Goal: Ask a question: Seek information or help from site administrators or community

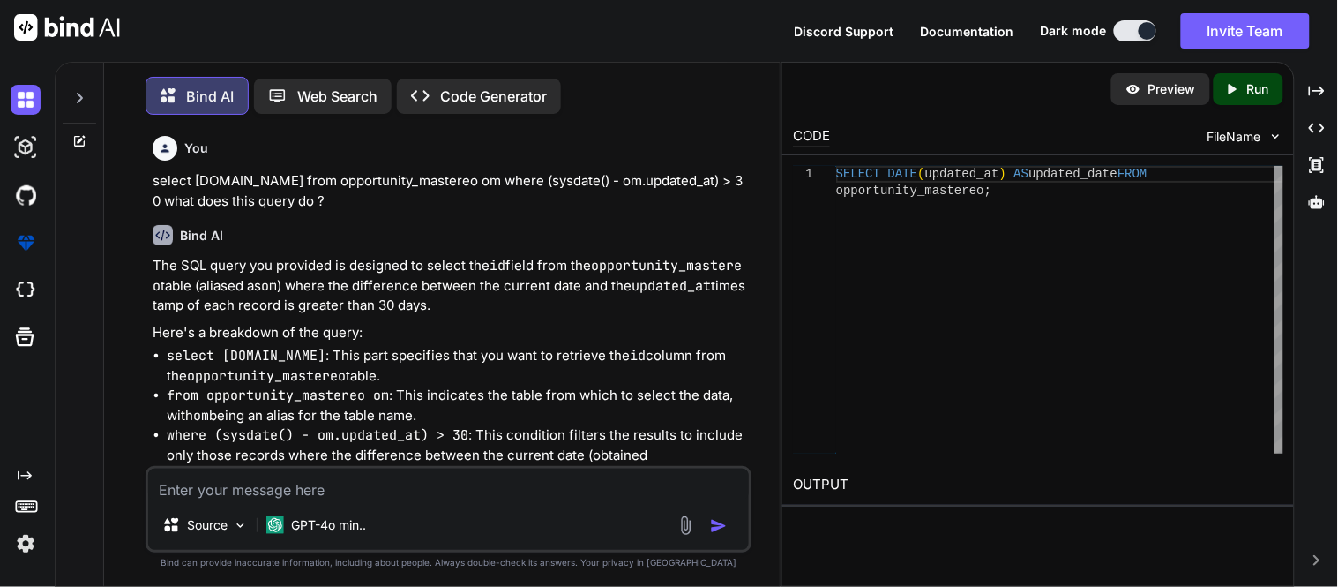
scroll to position [1687, 0]
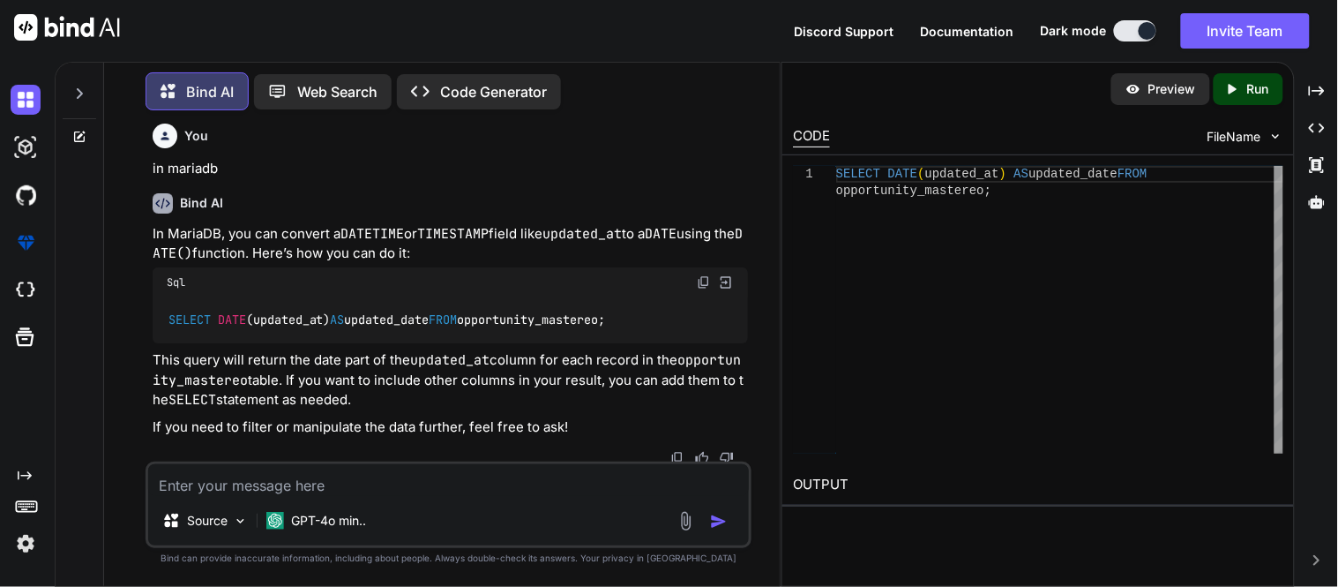
click at [742, 298] on div "SELECT DATE (updated_at) AS updated_date FROM opportunity_mastereo;" at bounding box center [450, 320] width 595 height 46
click at [452, 479] on textarea at bounding box center [448, 480] width 601 height 32
paste textarea "select (now()-date(om.updated_at)) from tcshobs.opportunity_mastereo om where (…"
type textarea "select (now()-date(om.updated_at)) from tcshobs.opportunity_mastereo om where (…"
type textarea "x"
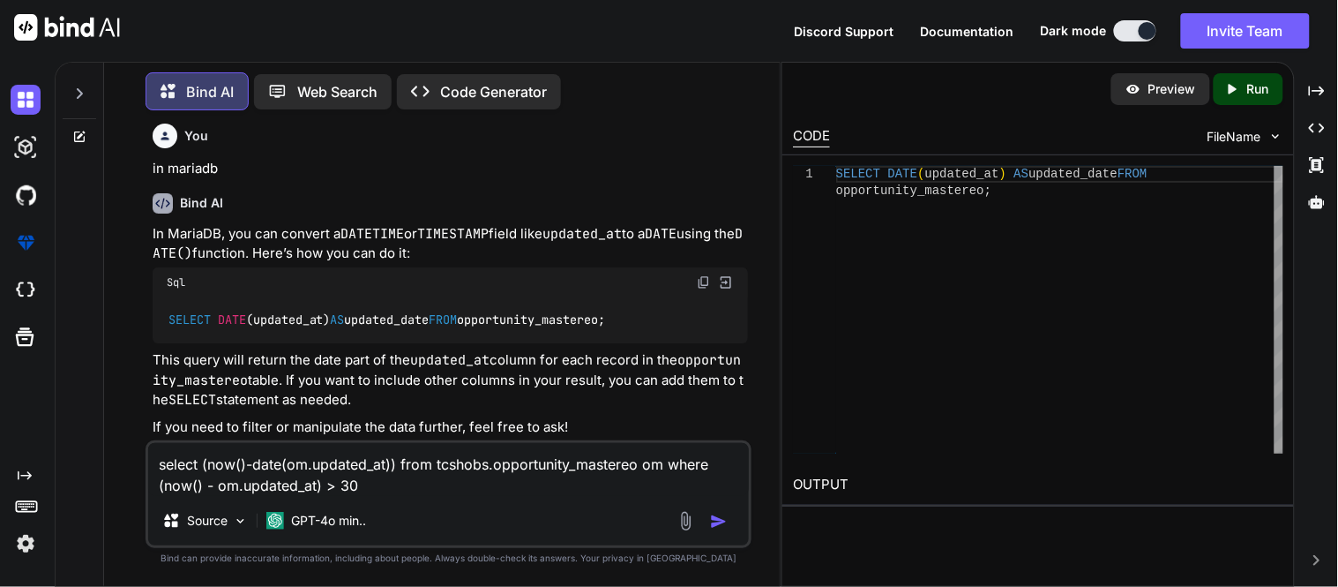
click at [445, 467] on textarea "select (now()-date(om.updated_at)) from tcshobs.opportunity_mastereo om where (…" at bounding box center [448, 469] width 601 height 53
type textarea "select (now()-date(om.updated_at)) from .opportunity_mastereo om where (now() -…"
type textarea "x"
type textarea "select (now()-date(om.updated_at)) from opportunity_mastereo om where (now() - …"
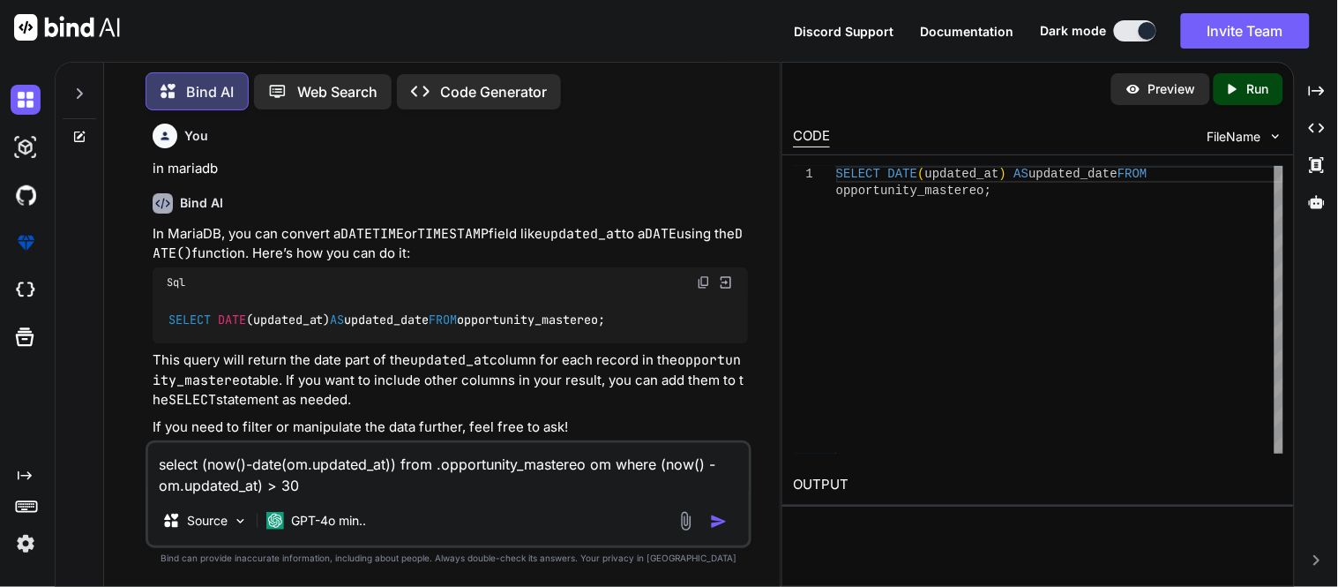
type textarea "x"
click at [341, 495] on textarea "select (now()-date(om.updated_at)) from opportunity_mastereo om where (now() - …" at bounding box center [448, 469] width 601 height 53
type textarea "select (now()-date(om.updated_at)) from opportunity_mastereo om where (now() - …"
type textarea "x"
type textarea "select (now()-date(om.updated_at)) from opportunity_mastereo om where (now() - …"
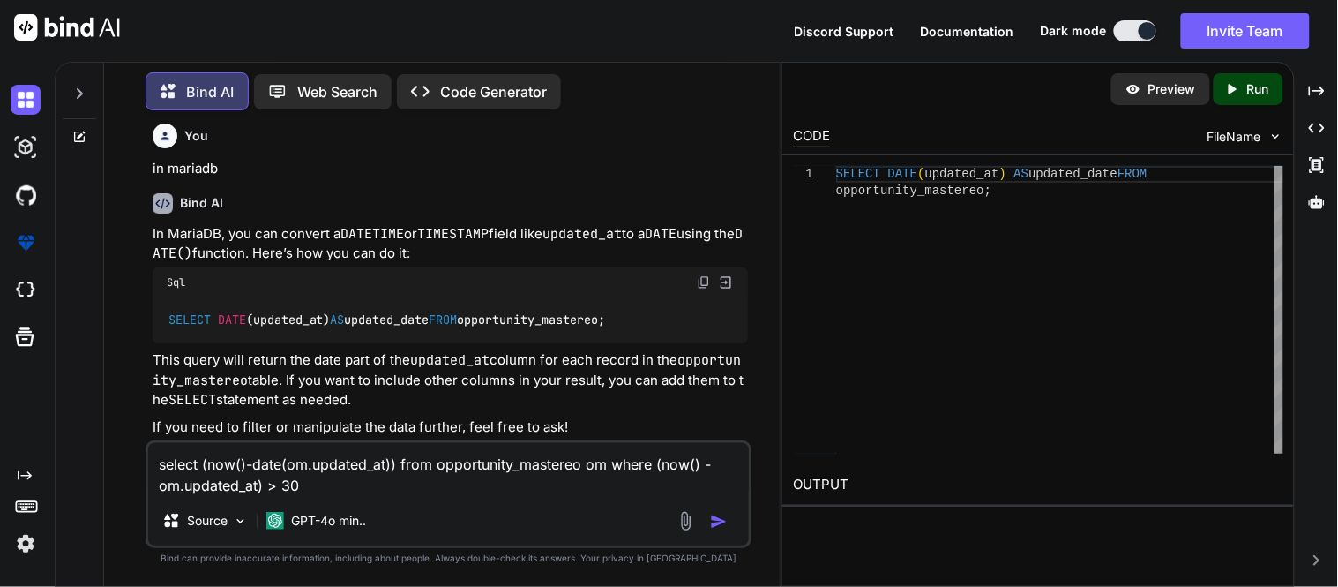
type textarea "x"
type textarea "select (now()-date(om.updated_at)) from opportunity_mastereo om where (now() - …"
type textarea "x"
type textarea "select (now()-date(om.updated_at)) from opportunity_mastereo om where (now() - …"
type textarea "x"
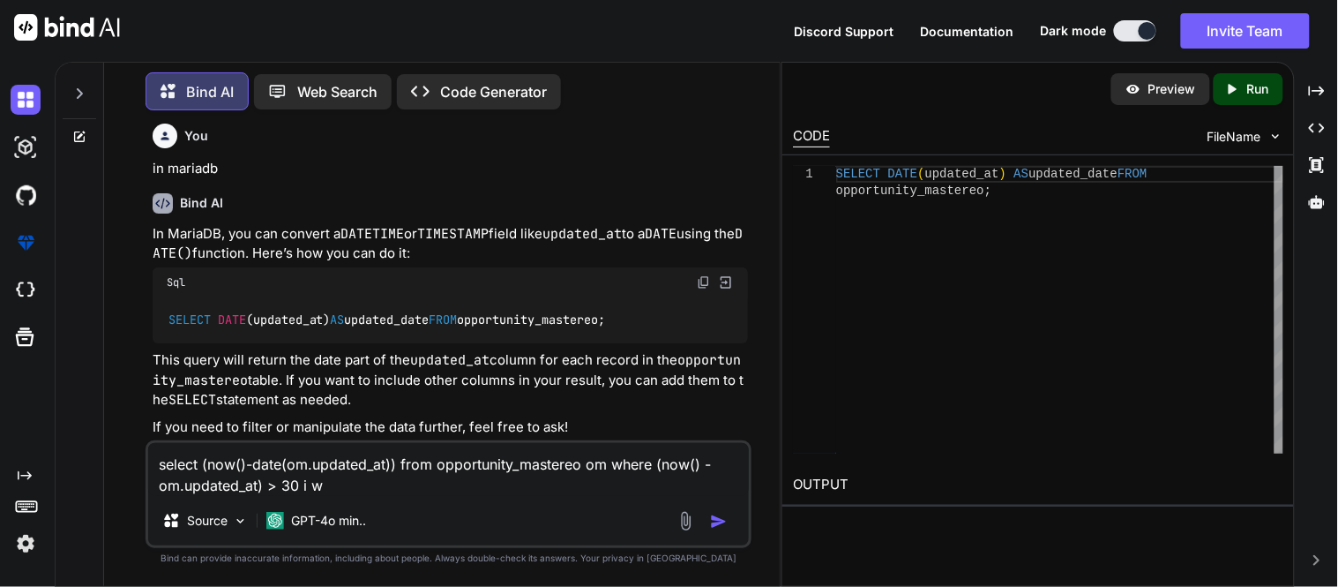
type textarea "select (now()-date(om.updated_at)) from opportunity_mastereo om where (now() - …"
type textarea "x"
type textarea "select (now()-date(om.updated_at)) from opportunity_mastereo om where (now() - …"
type textarea "x"
type textarea "select (now()-date(om.updated_at)) from opportunity_mastereo om where (now() - …"
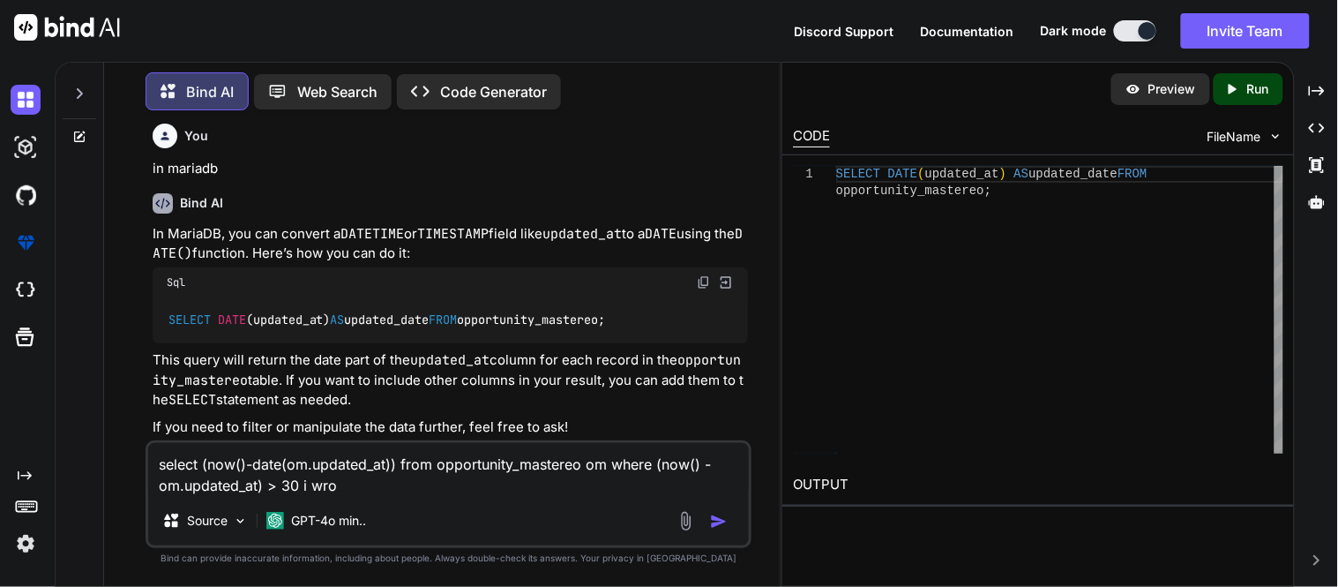
type textarea "x"
type textarea "select (now()-date(om.updated_at)) from opportunity_mastereo om where (now() - …"
type textarea "x"
type textarea "select (now()-date(om.updated_at)) from opportunity_mastereo om where (now() - …"
type textarea "x"
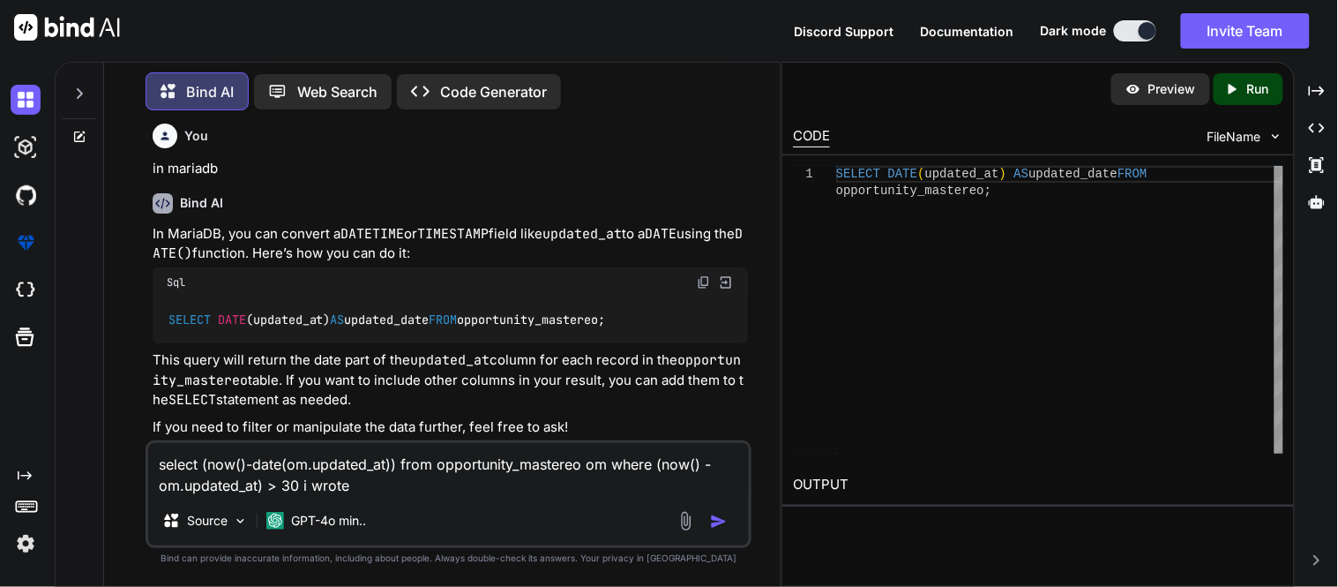
type textarea "select (now()-date(om.updated_at)) from opportunity_mastereo om where (now() - …"
type textarea "x"
type textarea "select (now()-date(om.updated_at)) from opportunity_mastereo om where (now() - …"
type textarea "x"
type textarea "select (now()-date(om.updated_at)) from opportunity_mastereo om where (now() - …"
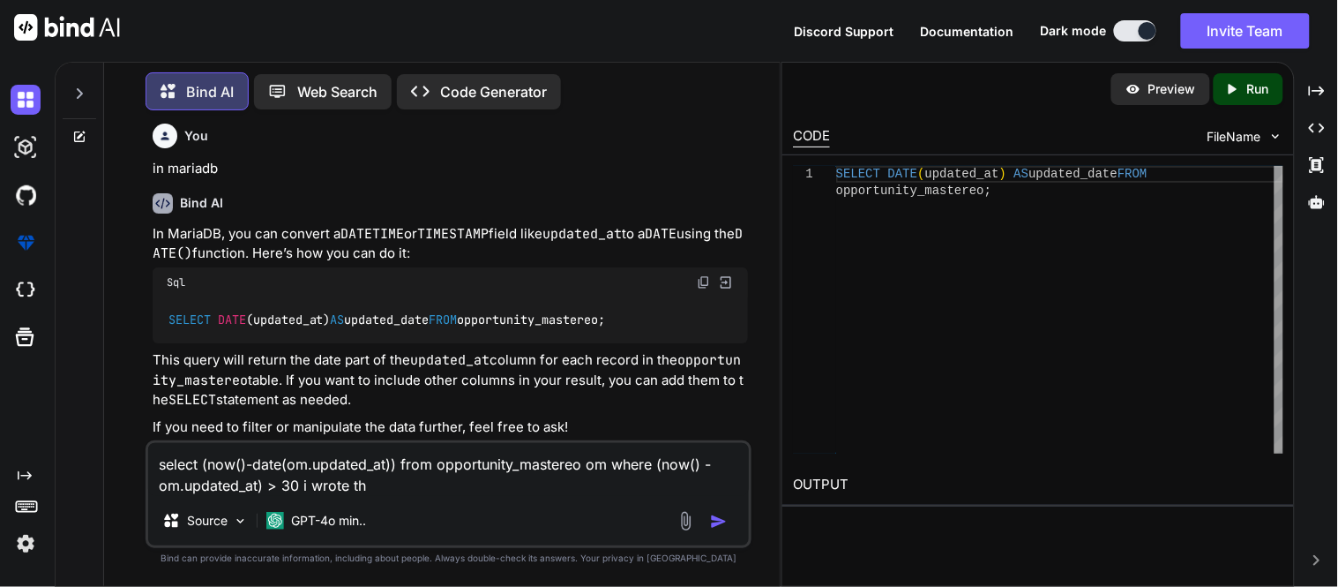
type textarea "x"
type textarea "select (now()-date(om.updated_at)) from opportunity_mastereo om where (now() - …"
type textarea "x"
type textarea "select (now()-date(om.updated_at)) from opportunity_mastereo om where (now() - …"
type textarea "x"
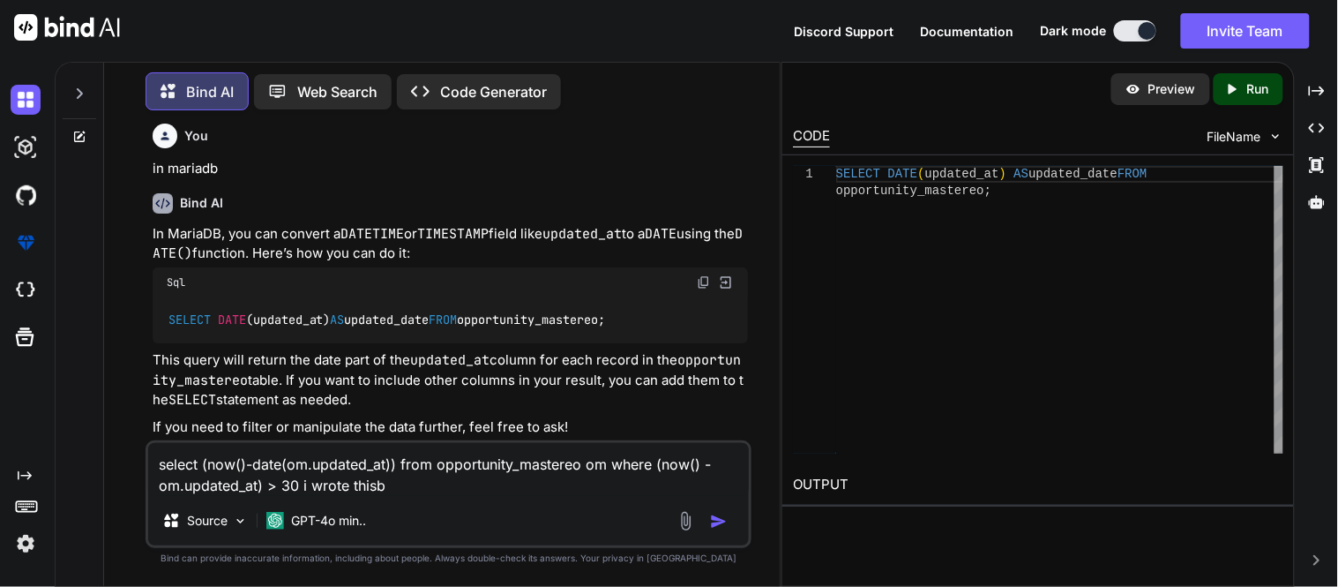
type textarea "select (now()-date(om.updated_at)) from opportunity_mastereo om where (now() - …"
type textarea "x"
type textarea "select (now()-date(om.updated_at)) from opportunity_mastereo om where (now() - …"
type textarea "x"
type textarea "select (now()-date(om.updated_at)) from opportunity_mastereo om where (now() - …"
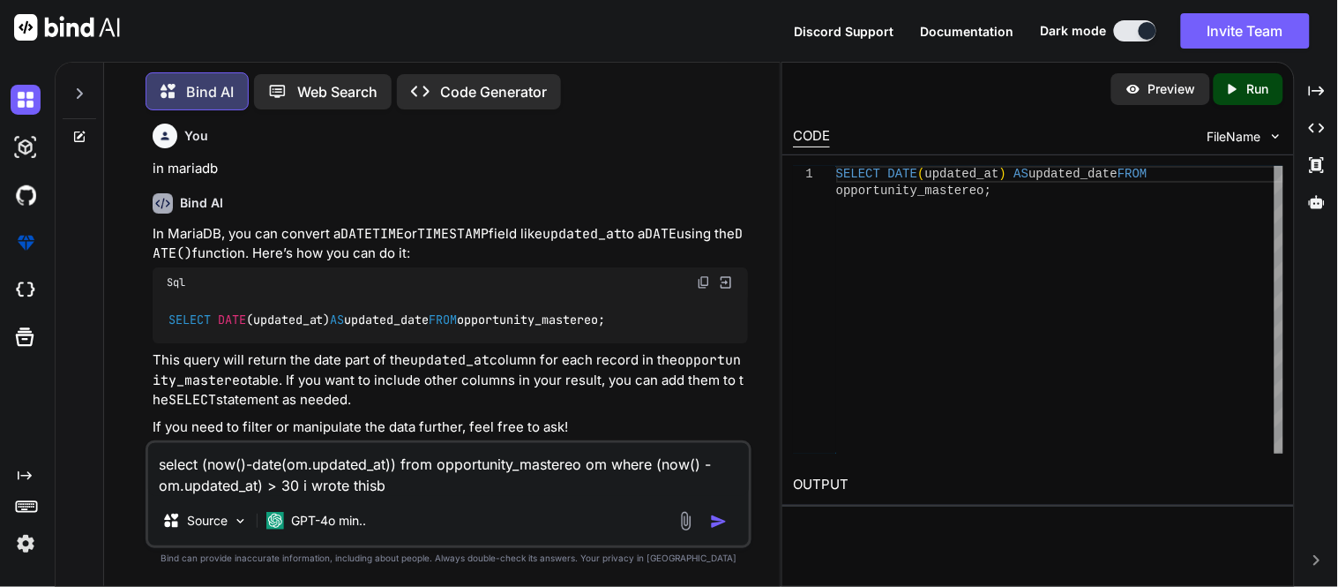
type textarea "x"
type textarea "select (now()-date(om.updated_at)) from opportunity_mastereo om where (now() - …"
type textarea "x"
type textarea "select (now()-date(om.updated_at)) from opportunity_mastereo om where (now() - …"
type textarea "x"
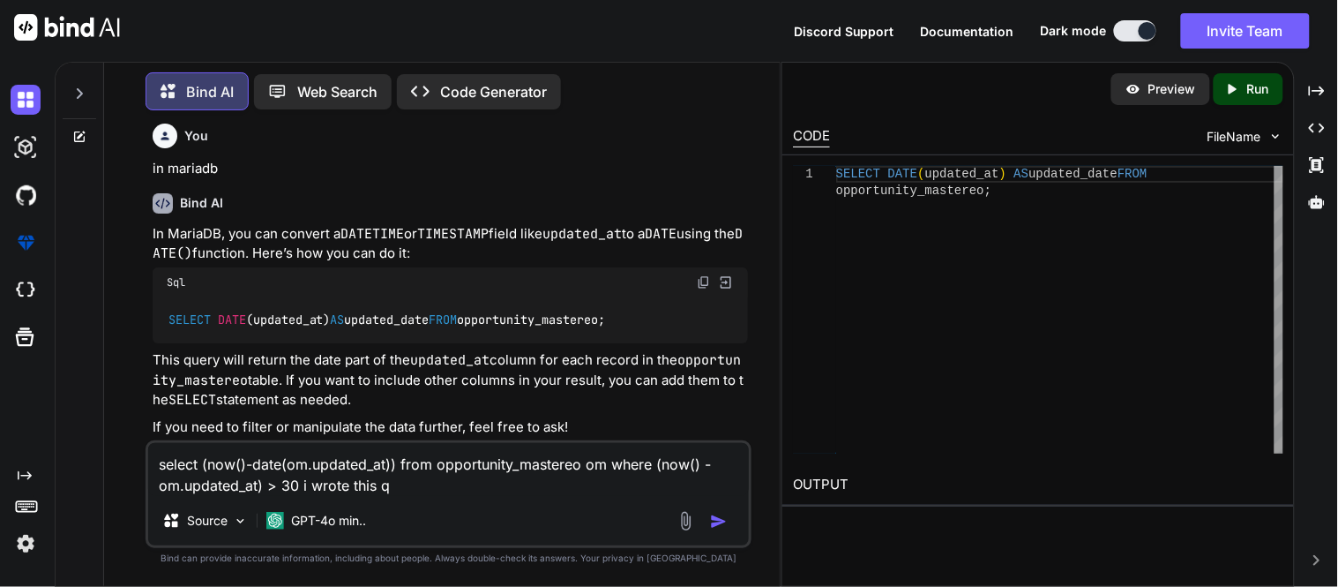
type textarea "select (now()-date(om.updated_at)) from opportunity_mastereo om where (now() - …"
type textarea "x"
type textarea "select (now()-date(om.updated_at)) from opportunity_mastereo om where (now() - …"
type textarea "x"
type textarea "select (now()-date(om.updated_at)) from opportunity_mastereo om where (now() - …"
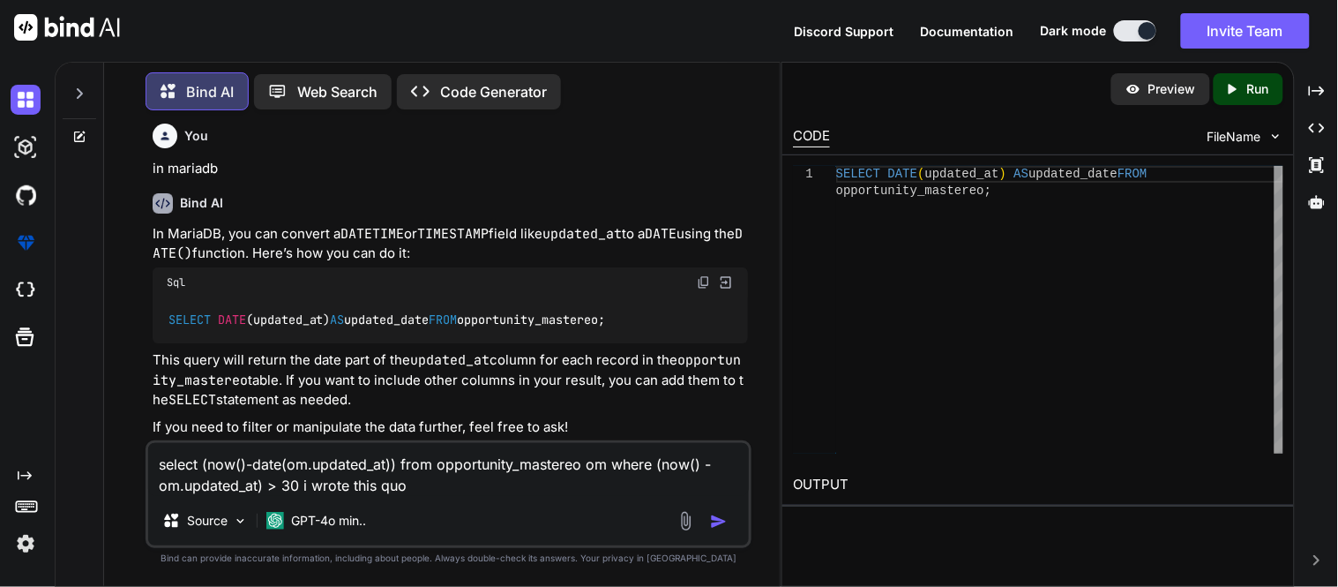
type textarea "x"
type textarea "select (now()-date(om.updated_at)) from opportunity_mastereo om where (now() - …"
type textarea "x"
type textarea "select (now()-date(om.updated_at)) from opportunity_mastereo om where (now() - …"
type textarea "x"
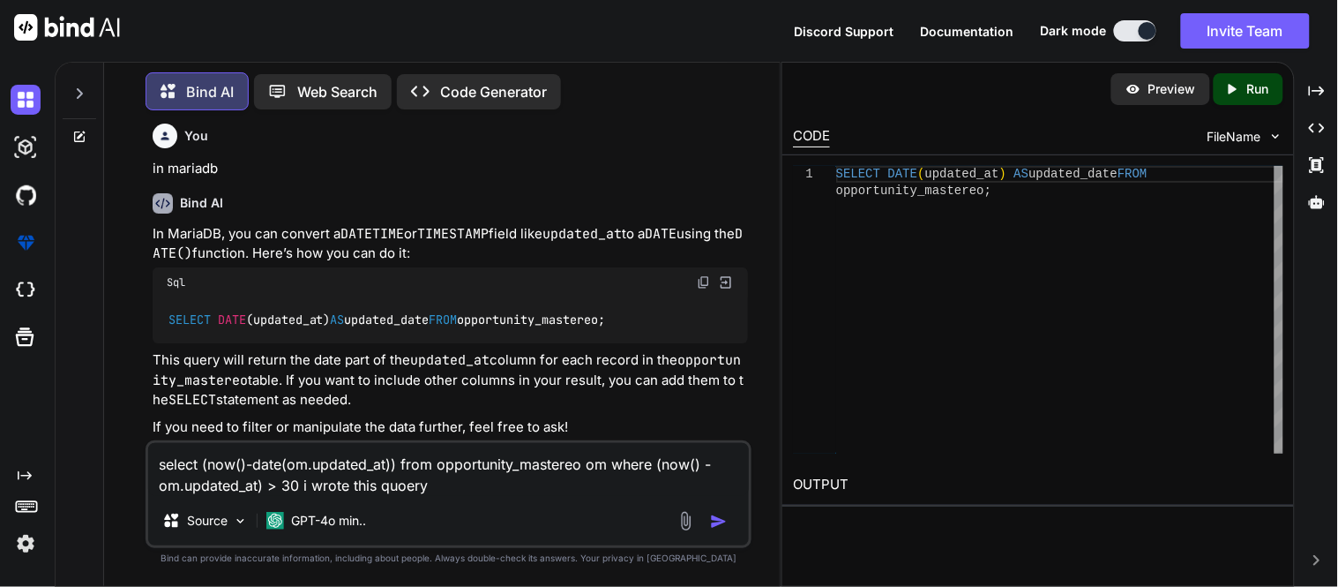
type textarea "select (now()-date(om.updated_at)) from opportunity_mastereo om where (now() - …"
type textarea "x"
type textarea "select (now()-date(om.updated_at)) from opportunity_mastereo om where (now() - …"
type textarea "x"
type textarea "select (now()-date(om.updated_at)) from opportunity_mastereo om where (now() - …"
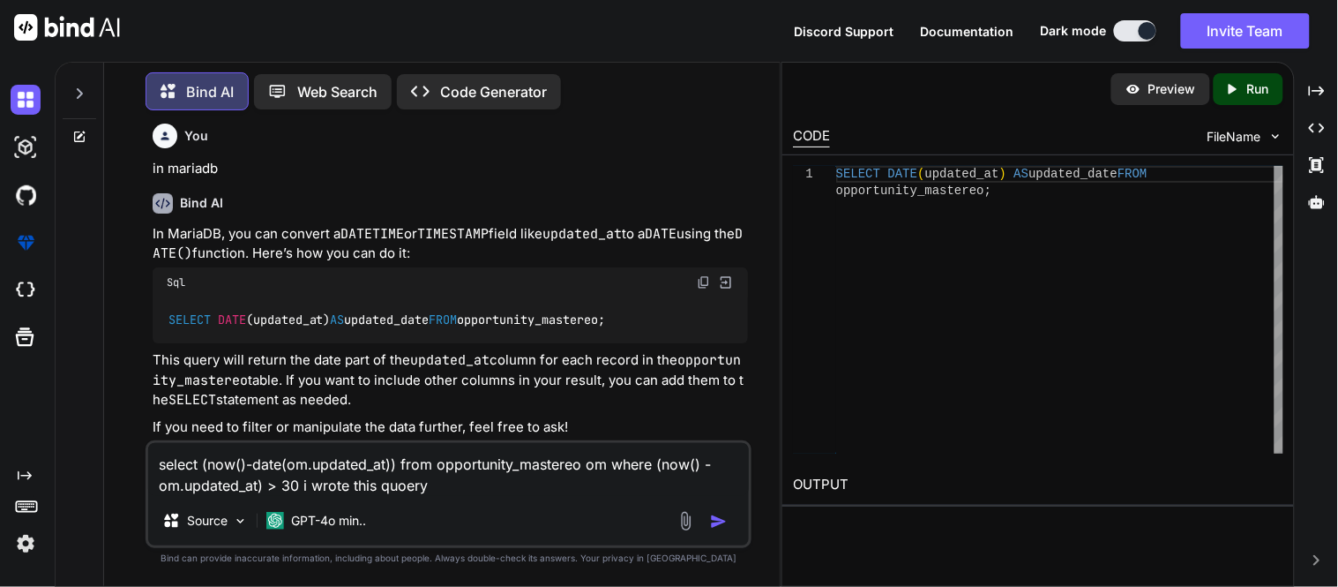
type textarea "x"
type textarea "select (now()-date(om.updated_at)) from opportunity_mastereo om where (now() - …"
type textarea "x"
type textarea "select (now()-date(om.updated_at)) from opportunity_mastereo om where (now() - …"
type textarea "x"
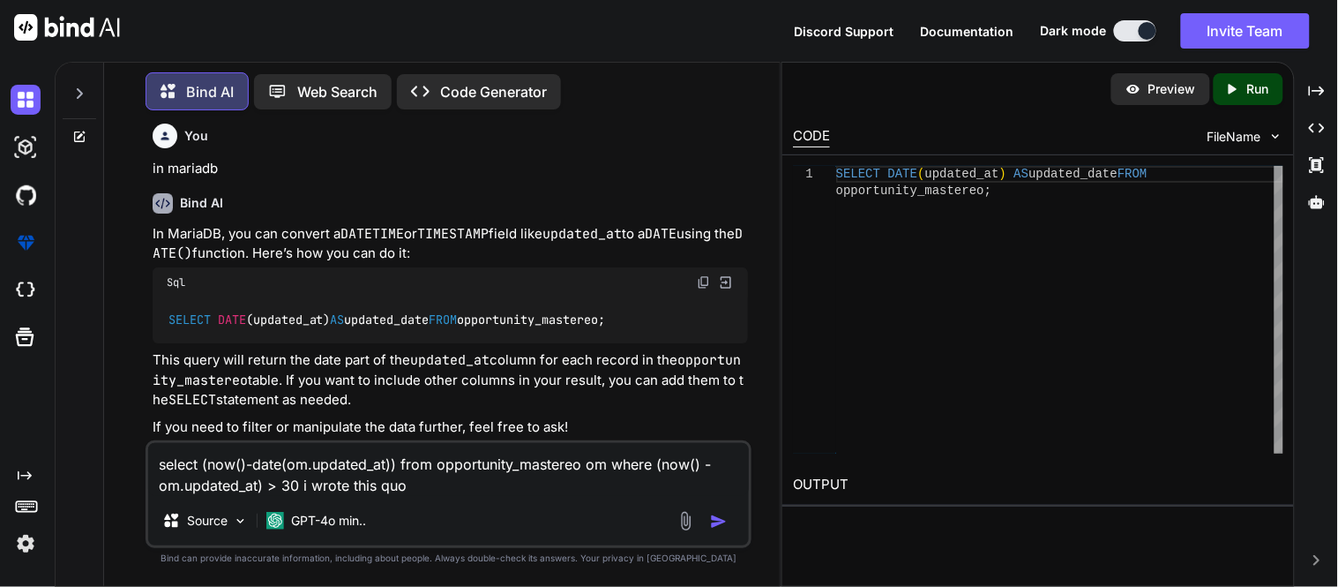
type textarea "select (now()-date(om.updated_at)) from opportunity_mastereo om where (now() - …"
type textarea "x"
type textarea "select (now()-date(om.updated_at)) from opportunity_mastereo om where (now() - …"
type textarea "x"
type textarea "select (now()-date(om.updated_at)) from opportunity_mastereo om where (now() - …"
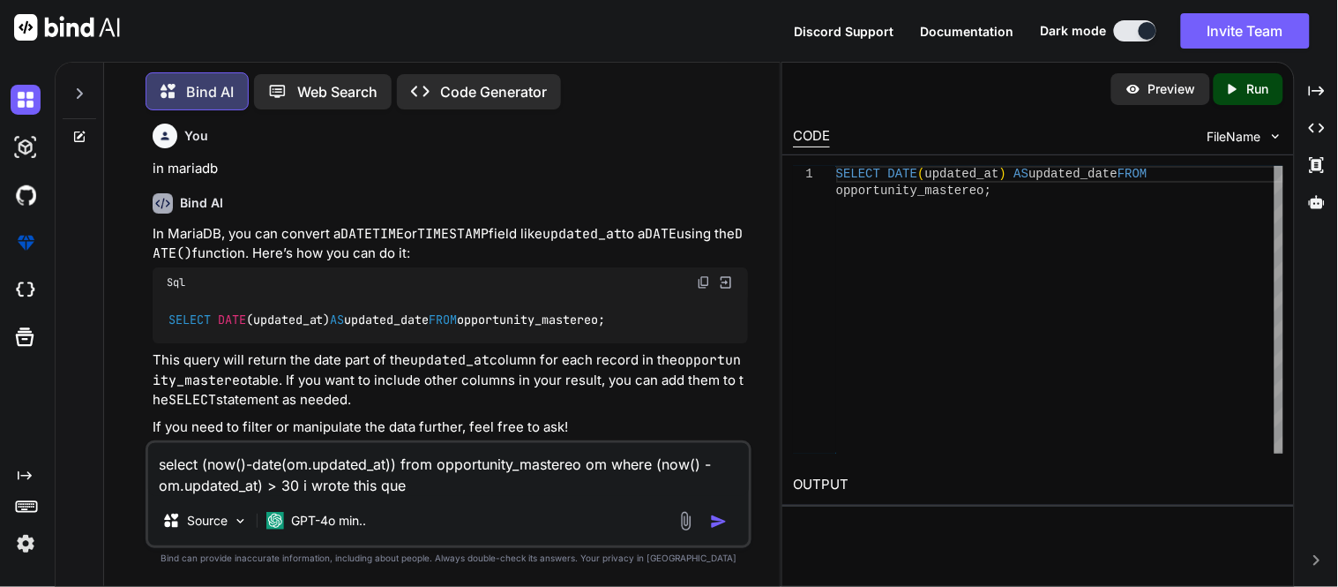
type textarea "x"
type textarea "select (now()-date(om.updated_at)) from opportunity_mastereo om where (now() - …"
type textarea "x"
type textarea "select (now()-date(om.updated_at)) from opportunity_mastereo om where (now() - …"
type textarea "x"
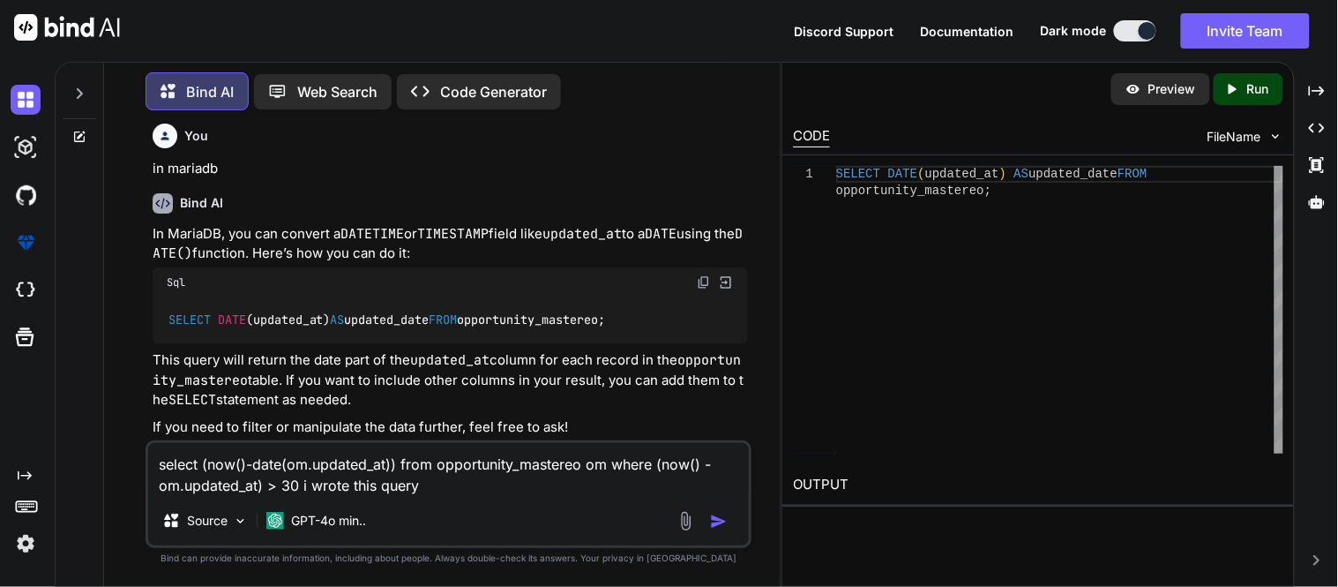
type textarea "select (now()-date(om.updated_at)) from opportunity_mastereo om where (now() - …"
type textarea "x"
type textarea "select (now()-date(om.updated_at)) from opportunity_mastereo om where (now() - …"
type textarea "x"
type textarea "select (now()-date(om.updated_at)) from opportunity_mastereo om where (now() - …"
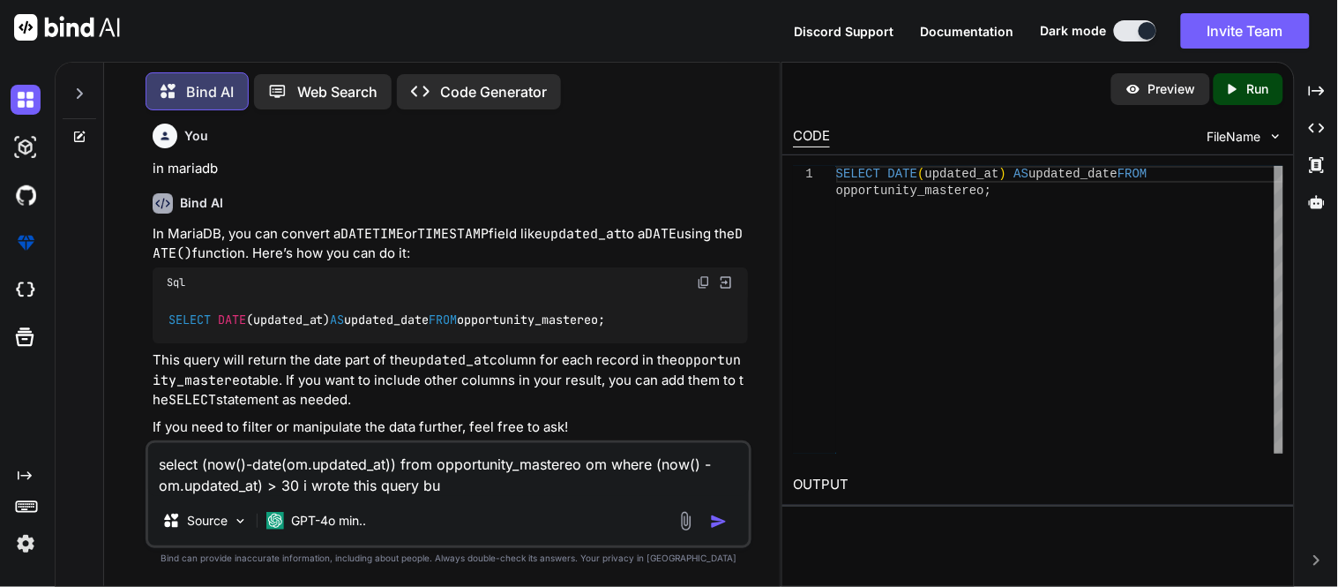
type textarea "x"
type textarea "select (now()-date(om.updated_at)) from opportunity_mastereo om where (now() - …"
type textarea "x"
type textarea "select (now()-date(om.updated_at)) from opportunity_mastereo om where (now() - …"
type textarea "x"
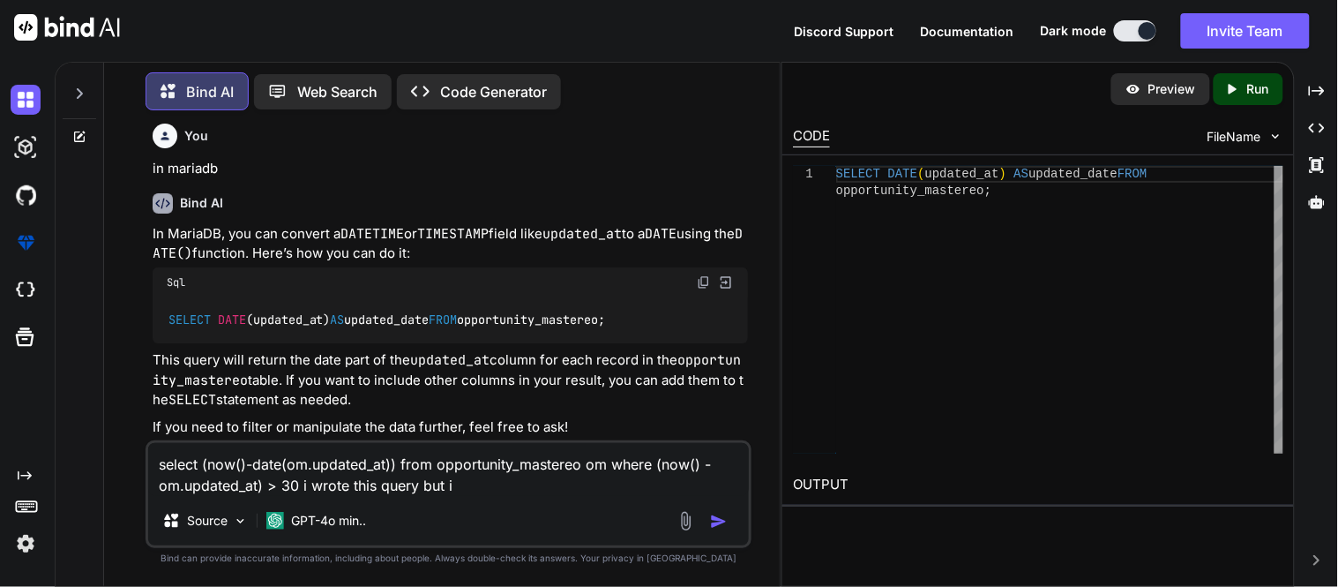
type textarea "select (now()-date(om.updated_at)) from opportunity_mastereo om where (now() - …"
type textarea "x"
type textarea "select (now()-date(om.updated_at)) from opportunity_mastereo om where (now() - …"
type textarea "x"
type textarea "select (now()-date(om.updated_at)) from opportunity_mastereo om where (now() - …"
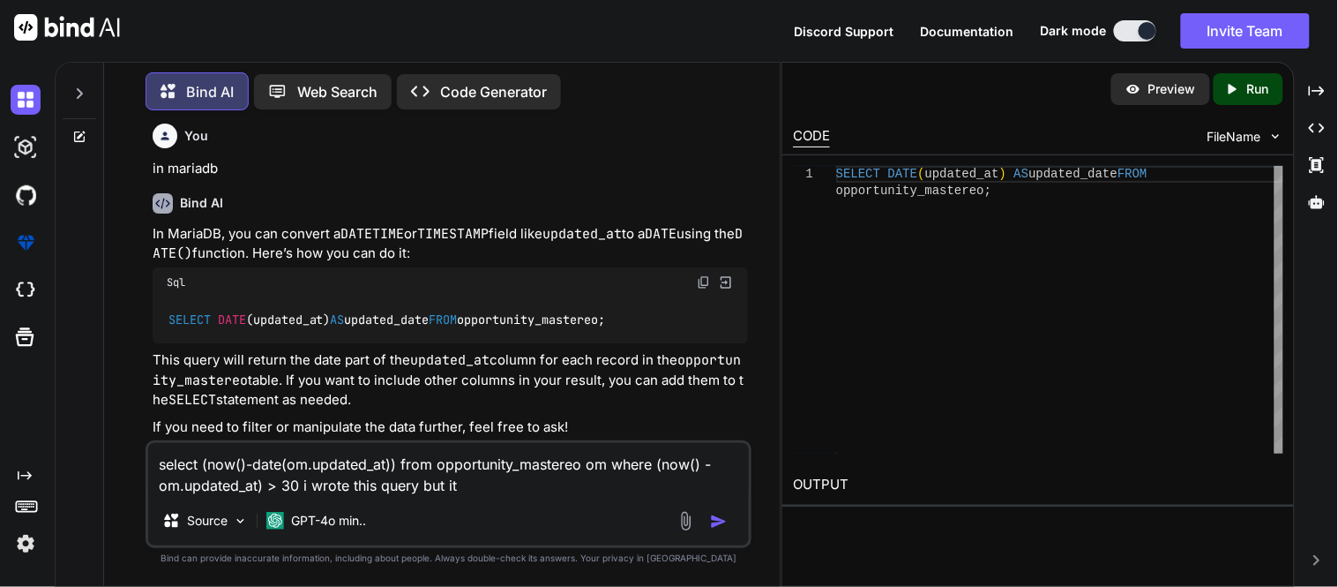
type textarea "x"
type textarea "select (now()-date(om.updated_at)) from opportunity_mastereo om where (now() - …"
type textarea "x"
type textarea "select (now()-date(om.updated_at)) from opportunity_mastereo om where (now() - …"
type textarea "x"
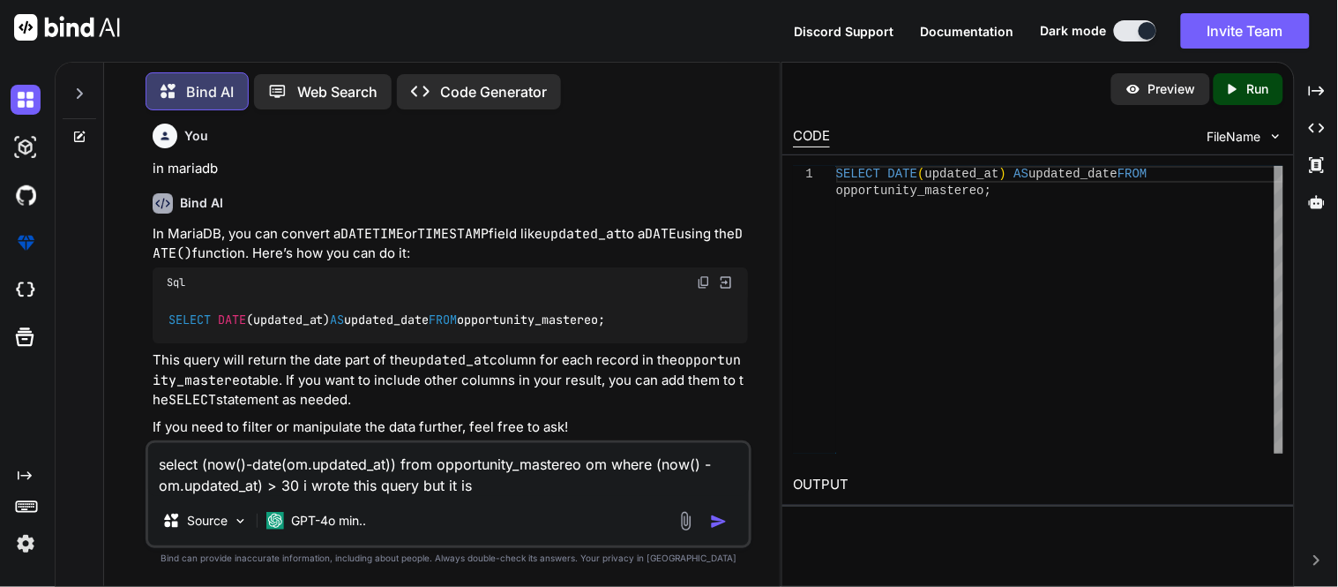
type textarea "select (now()-date(om.updated_at)) from opportunity_mastereo om where (now() - …"
type textarea "x"
type textarea "select (now()-date(om.updated_at)) from opportunity_mastereo om where (now() - …"
type textarea "x"
type textarea "select (now()-date(om.updated_at)) from opportunity_mastereo om where (now() - …"
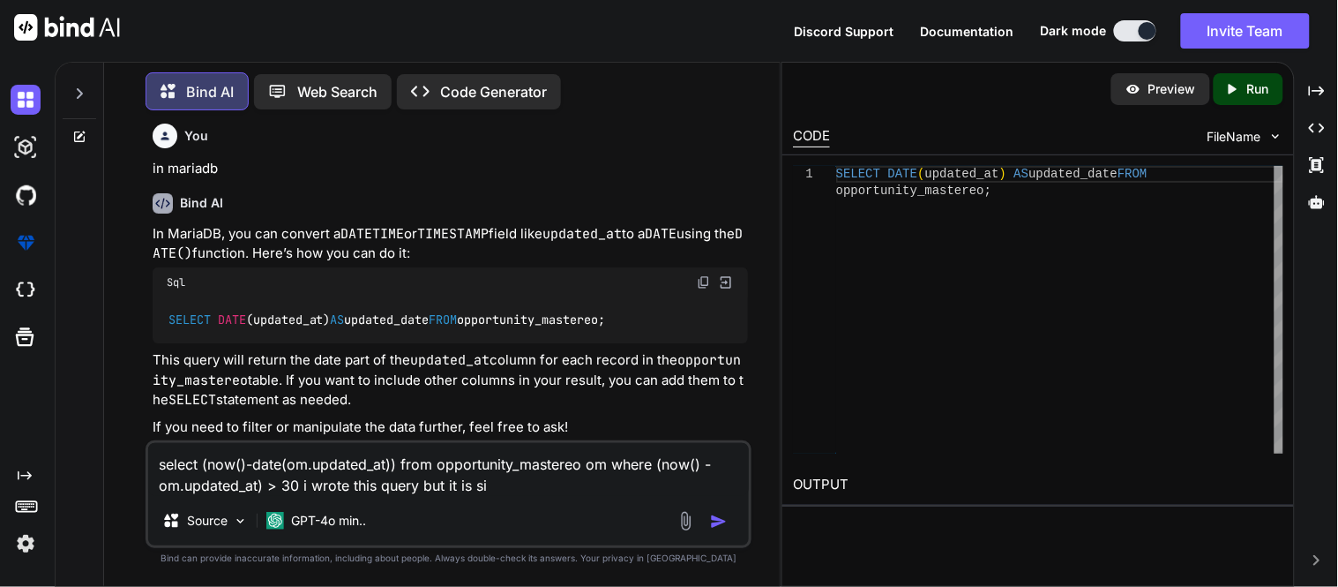
type textarea "x"
type textarea "select (now()-date(om.updated_at)) from opportunity_mastereo om where (now() - …"
type textarea "x"
type textarea "select (now()-date(om.updated_at)) from opportunity_mastereo om where (now() - …"
type textarea "x"
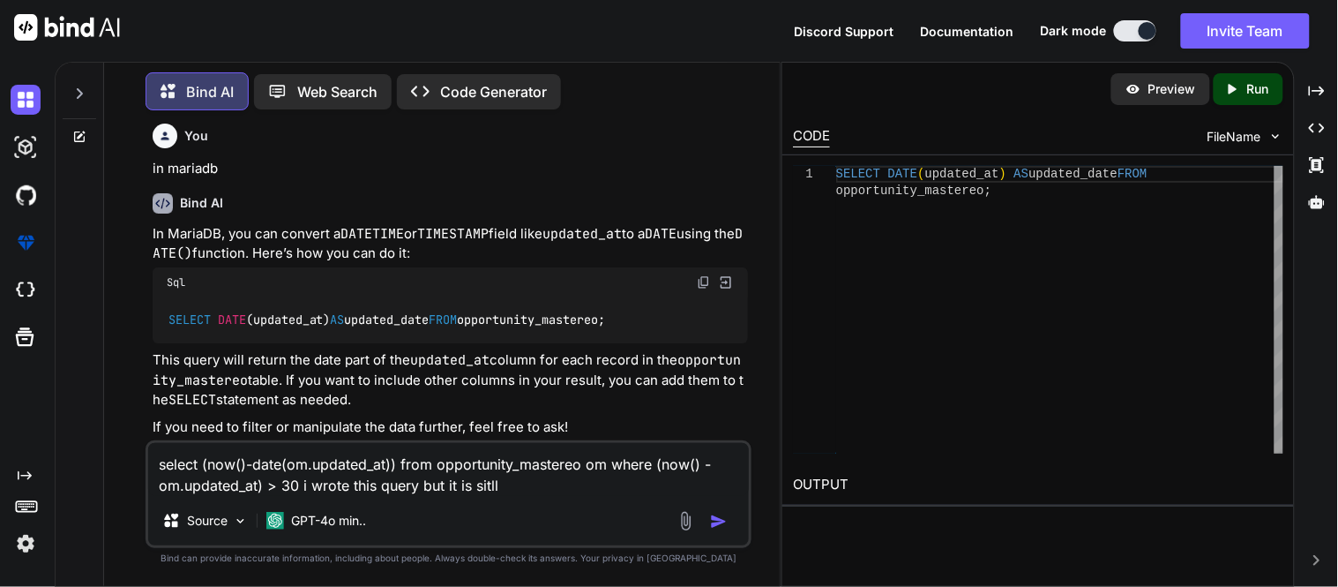
type textarea "select (now()-date(om.updated_at)) from opportunity_mastereo om where (now() - …"
type textarea "x"
type textarea "select (now()-date(om.updated_at)) from opportunity_mastereo om where (now() - …"
type textarea "x"
type textarea "select (now()-date(om.updated_at)) from opportunity_mastereo om where (now() - …"
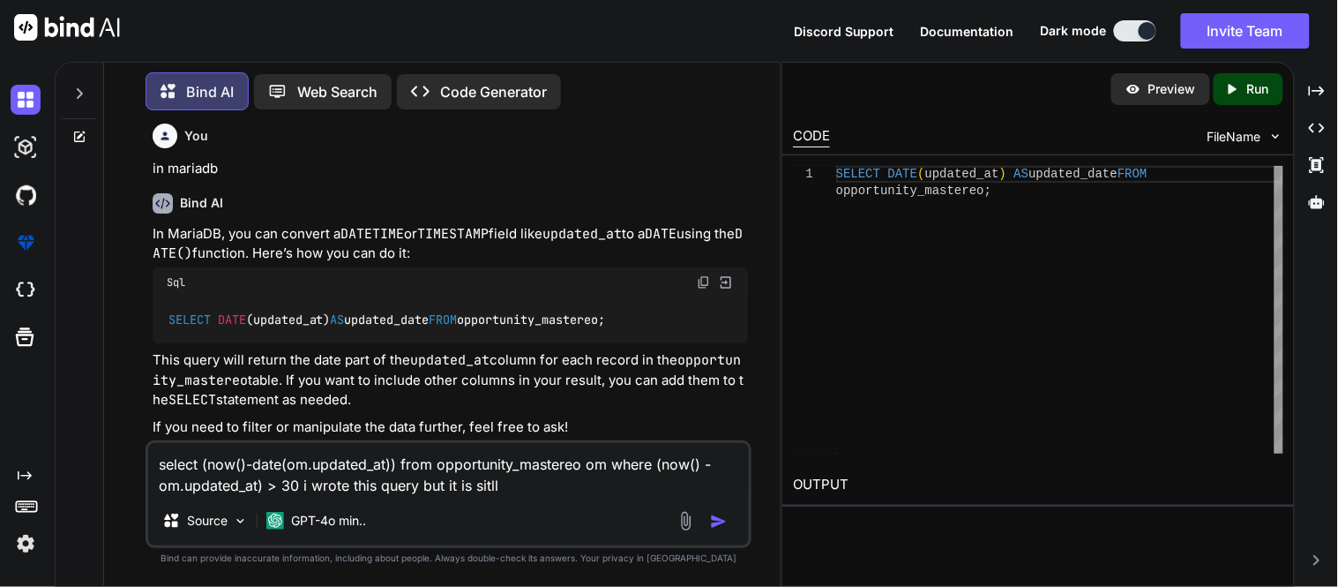
type textarea "x"
type textarea "select (now()-date(om.updated_at)) from opportunity_mastereo om where (now() - …"
type textarea "x"
type textarea "select (now()-date(om.updated_at)) from opportunity_mastereo om where (now() - …"
type textarea "x"
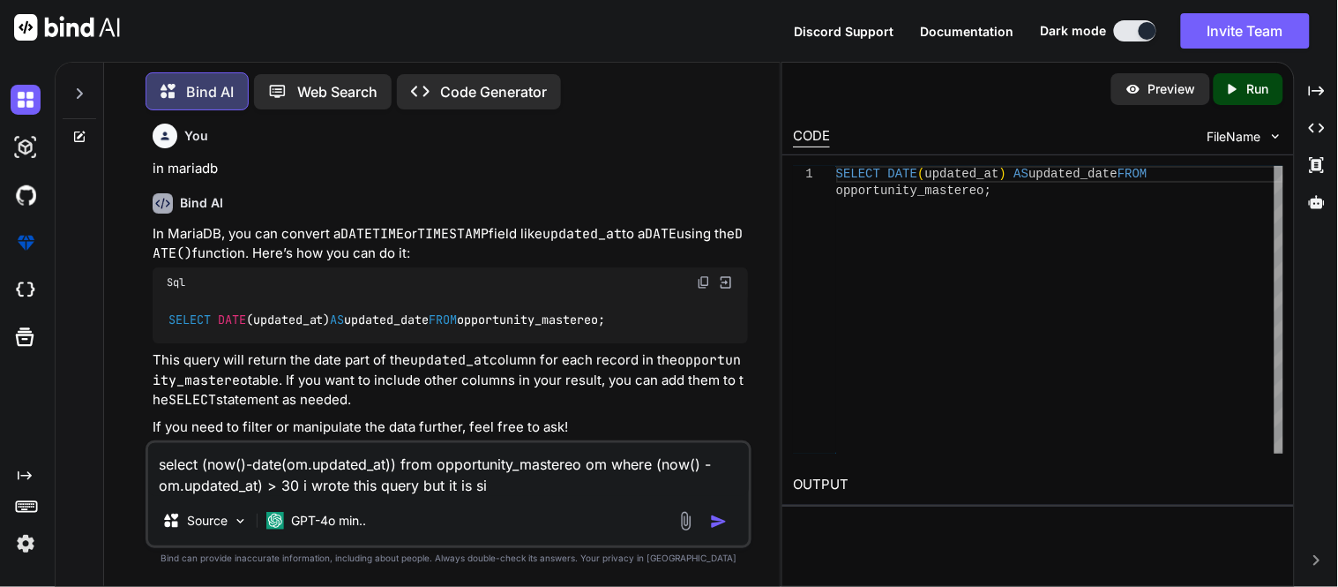
type textarea "select (now()-date(om.updated_at)) from opportunity_mastereo om where (now() - …"
type textarea "x"
type textarea "select (now()-date(om.updated_at)) from opportunity_mastereo om where (now() - …"
type textarea "x"
type textarea "select (now()-date(om.updated_at)) from opportunity_mastereo om where (now() - …"
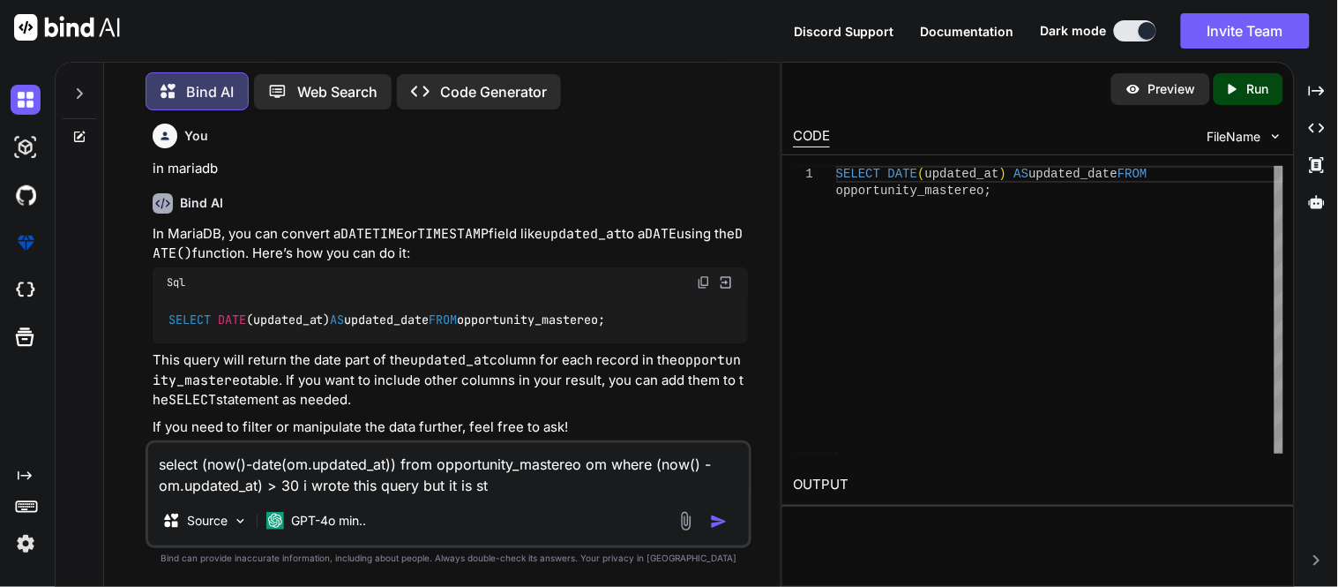
type textarea "x"
type textarea "select (now()-date(om.updated_at)) from opportunity_mastereo om where (now() - …"
type textarea "x"
type textarea "select (now()-date(om.updated_at)) from opportunity_mastereo om where (now() - …"
type textarea "x"
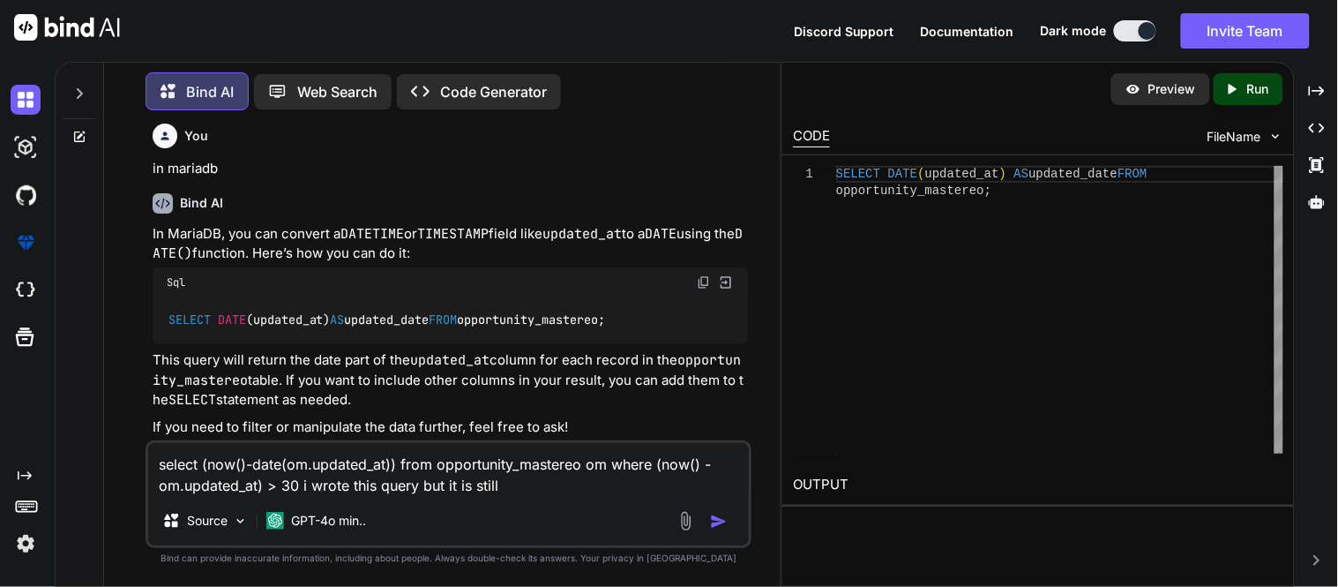
type textarea "select (now()-date(om.updated_at)) from opportunity_mastereo om where (now() - …"
type textarea "x"
type textarea "select (now()-date(om.updated_at)) from opportunity_mastereo om where (now() - …"
type textarea "x"
type textarea "select (now()-date(om.updated_at)) from opportunity_mastereo om where (now() - …"
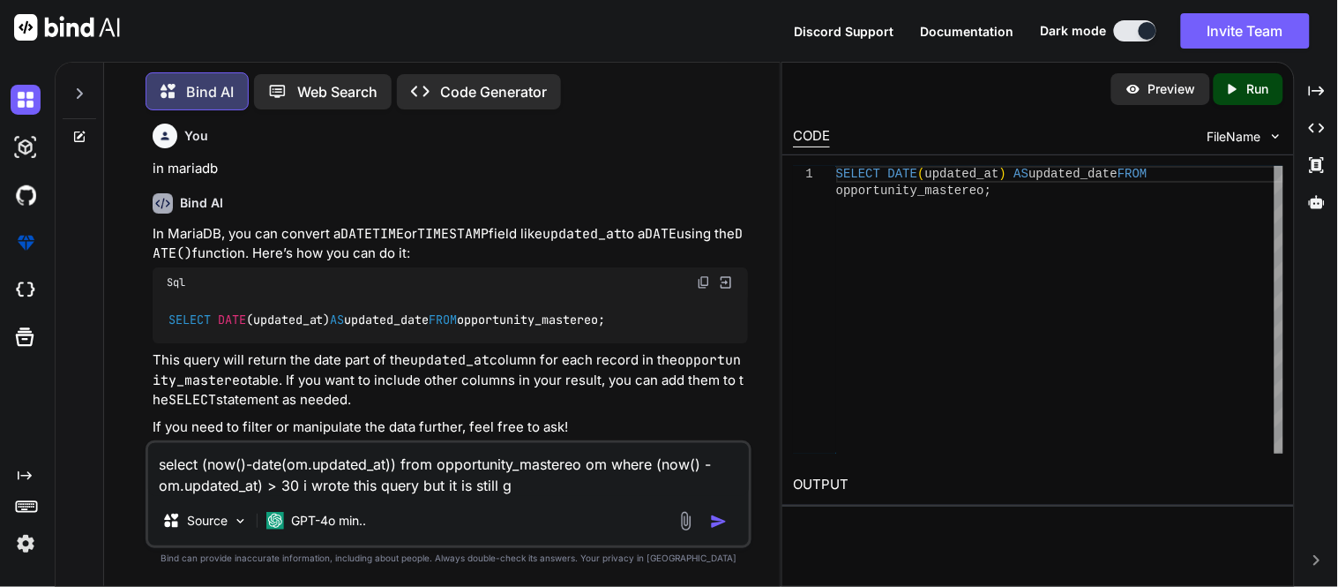
type textarea "x"
type textarea "select (now()-date(om.updated_at)) from opportunity_mastereo om where (now() - …"
type textarea "x"
type textarea "select (now()-date(om.updated_at)) from opportunity_mastereo om where (now() - …"
type textarea "x"
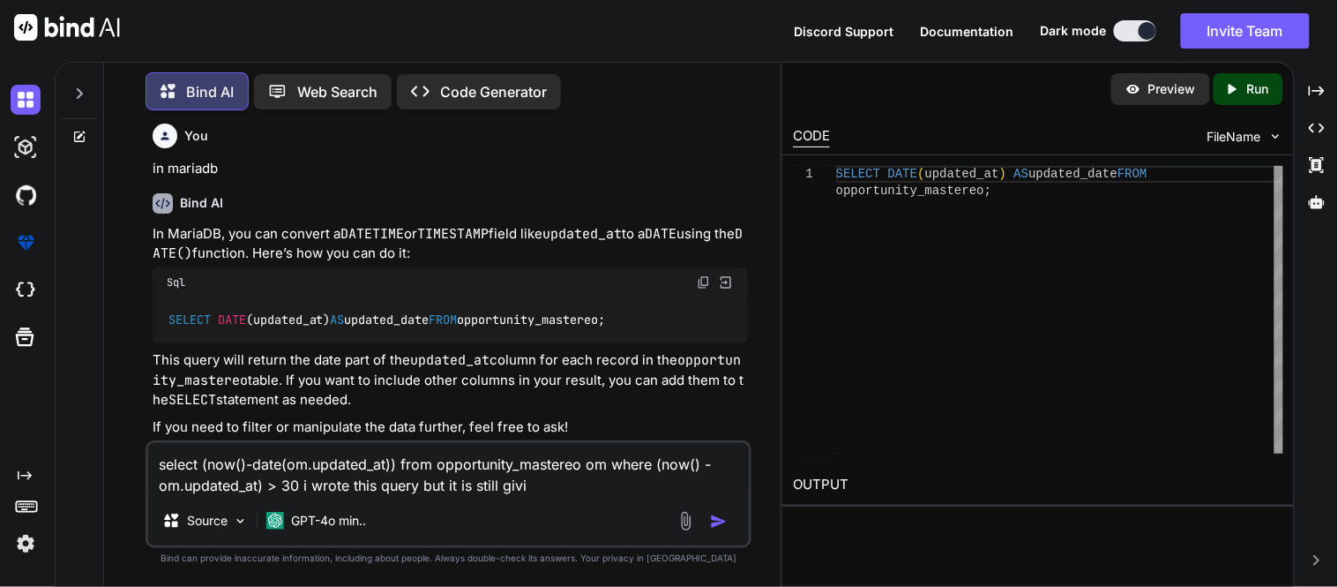
type textarea "select (now()-date(om.updated_at)) from opportunity_mastereo om where (now() - …"
type textarea "x"
type textarea "select (now()-date(om.updated_at)) from opportunity_mastereo om where (now() - …"
type textarea "x"
type textarea "select (now()-date(om.updated_at)) from opportunity_mastereo om where (now() - …"
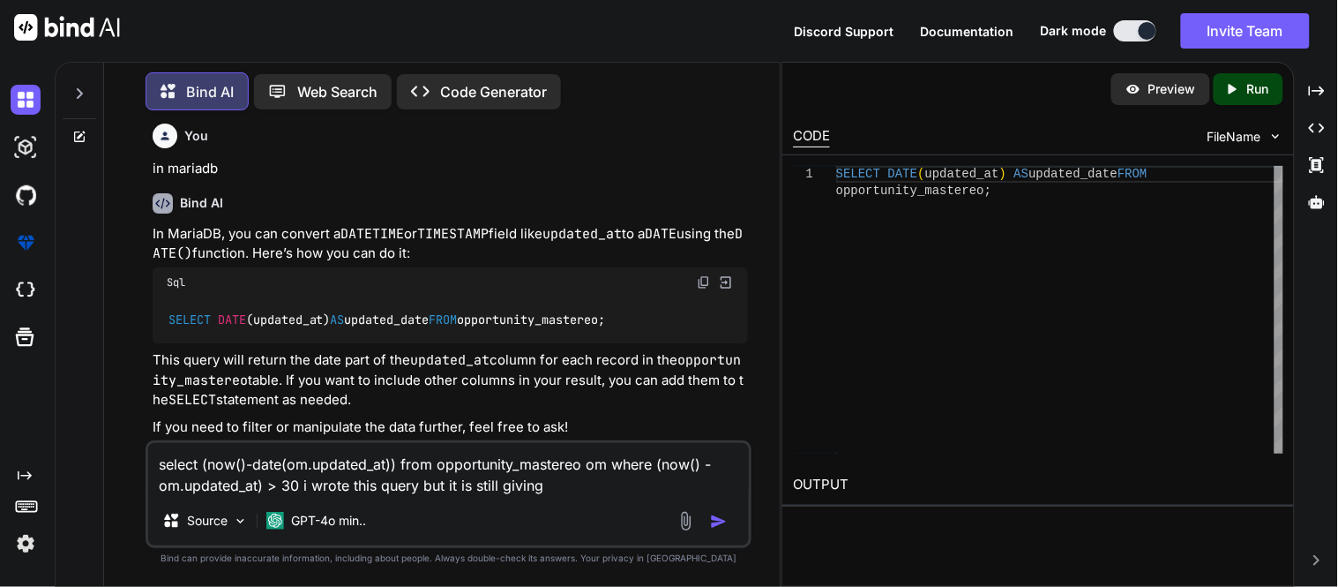
type textarea "x"
type textarea "select (now()-date(om.updated_at)) from opportunity_mastereo om where (now() - …"
type textarea "x"
type textarea "select (now()-date(om.updated_at)) from opportunity_mastereo om where (now() - …"
type textarea "x"
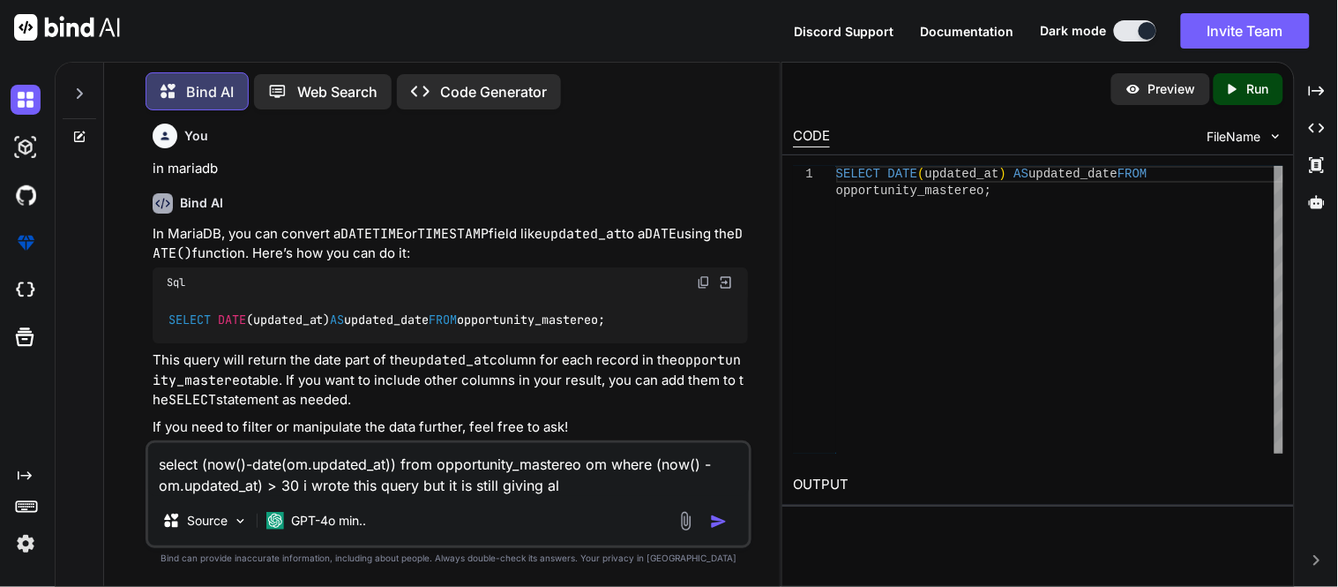
type textarea "select (now()-date(om.updated_at)) from opportunity_mastereo om where (now() - …"
type textarea "x"
type textarea "select (now()-date(om.updated_at)) from opportunity_mastereo om where (now() - …"
type textarea "x"
type textarea "select (now()-date(om.updated_at)) from opportunity_mastereo om where (now() - …"
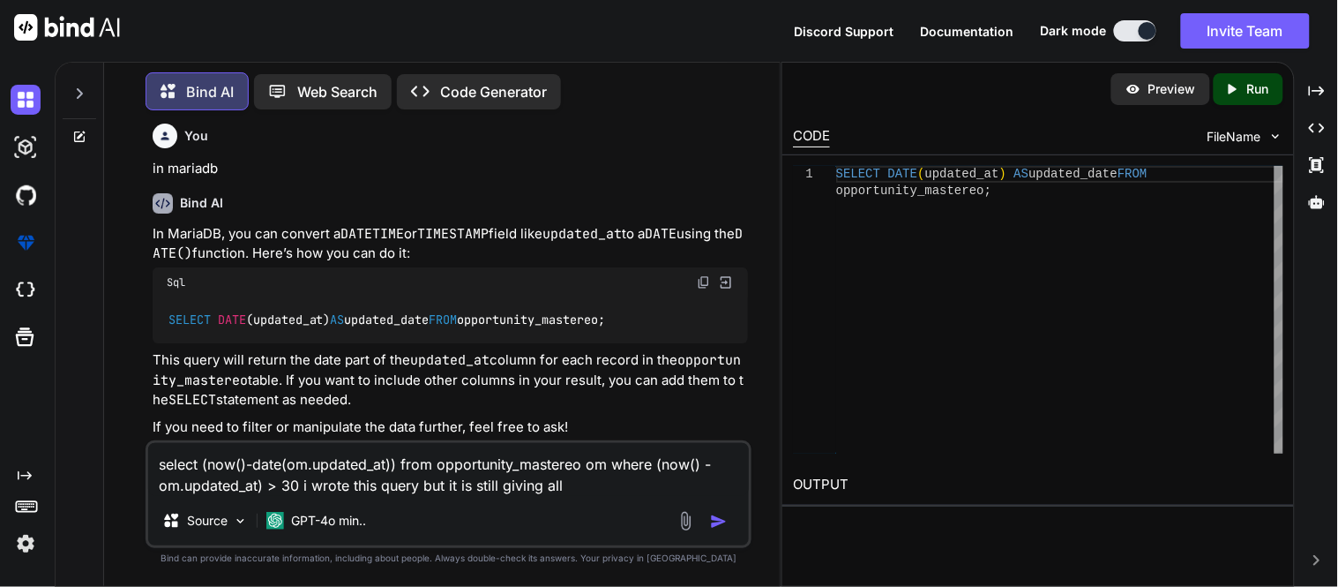
type textarea "x"
type textarea "select (now()-date(om.updated_at)) from opportunity_mastereo om where (now() - …"
type textarea "x"
type textarea "select (now()-date(om.updated_at)) from opportunity_mastereo om where (now() - …"
type textarea "x"
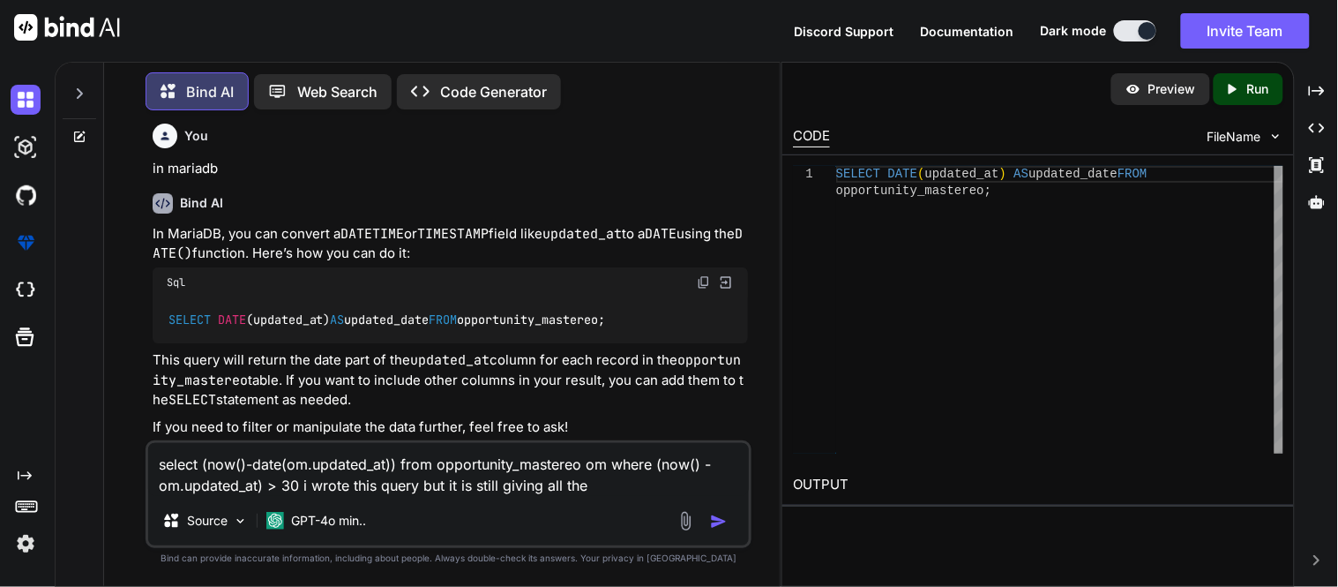
type textarea "select (now()-date(om.updated_at)) from opportunity_mastereo om where (now() - …"
type textarea "x"
type textarea "select (now()-date(om.updated_at)) from opportunity_mastereo om where (now() - …"
type textarea "x"
type textarea "select (now()-date(om.updated_at)) from opportunity_mastereo om where (now() - …"
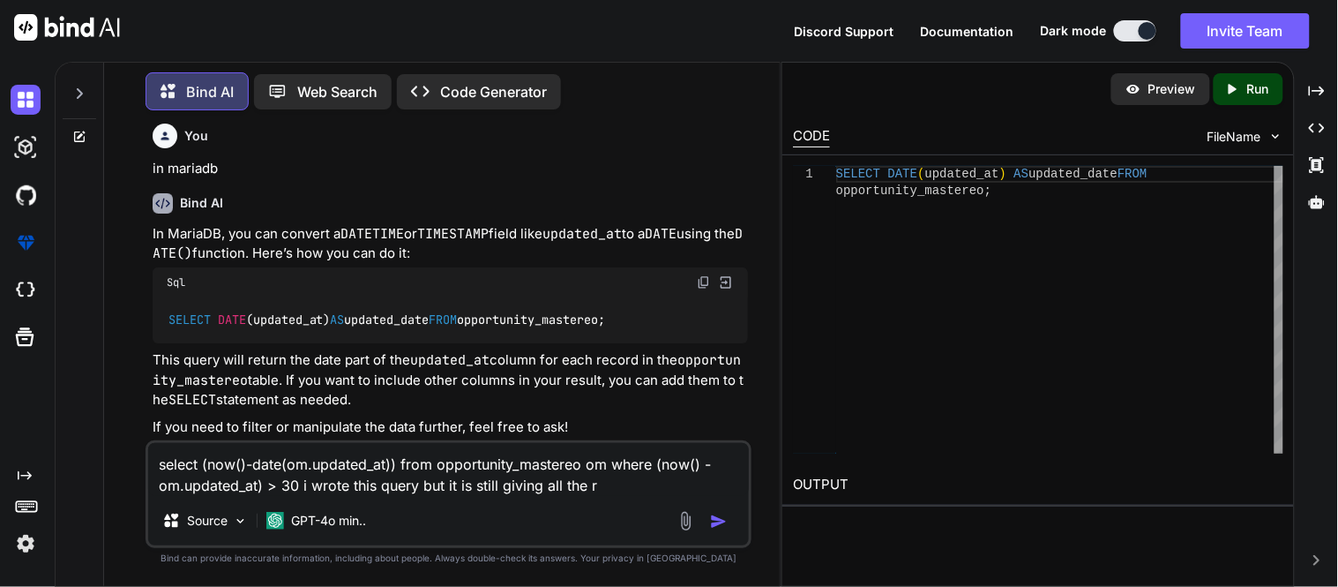
type textarea "x"
type textarea "select (now()-date(om.updated_at)) from opportunity_mastereo om where (now() - …"
type textarea "x"
type textarea "select (now()-date(om.updated_at)) from opportunity_mastereo om where (now() - …"
type textarea "x"
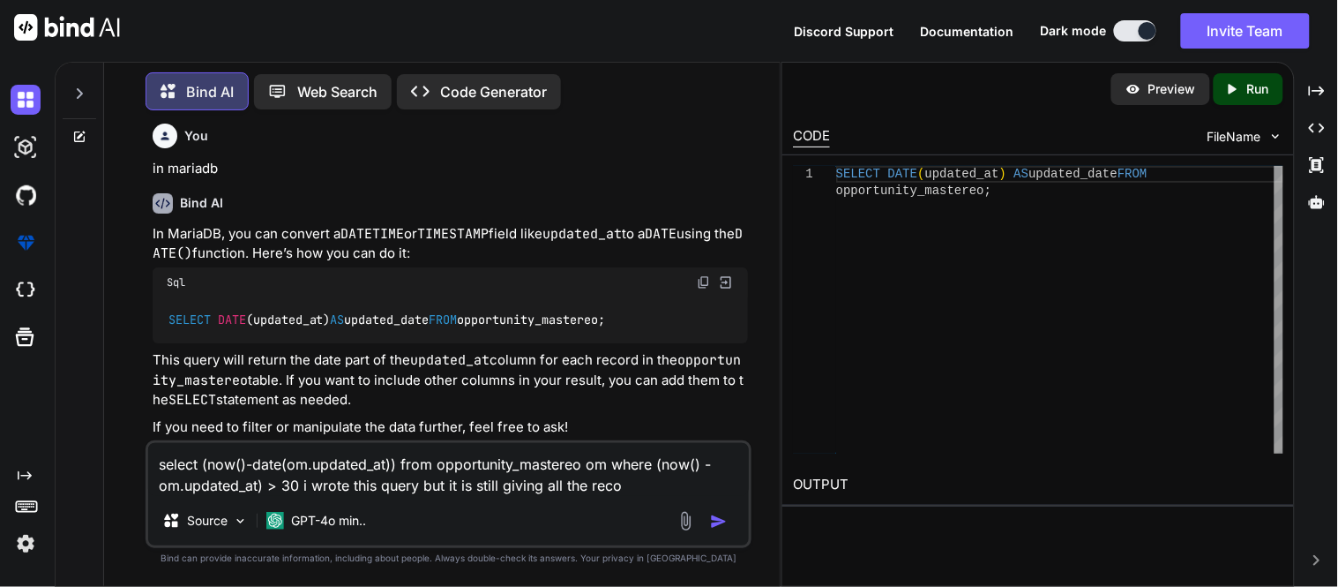
type textarea "select (now()-date(om.updated_at)) from opportunity_mastereo om where (now() - …"
type textarea "x"
type textarea "select (now()-date(om.updated_at)) from opportunity_mastereo om where (now() - …"
type textarea "x"
type textarea "select (now()-date(om.updated_at)) from opportunity_mastereo om where (now() - …"
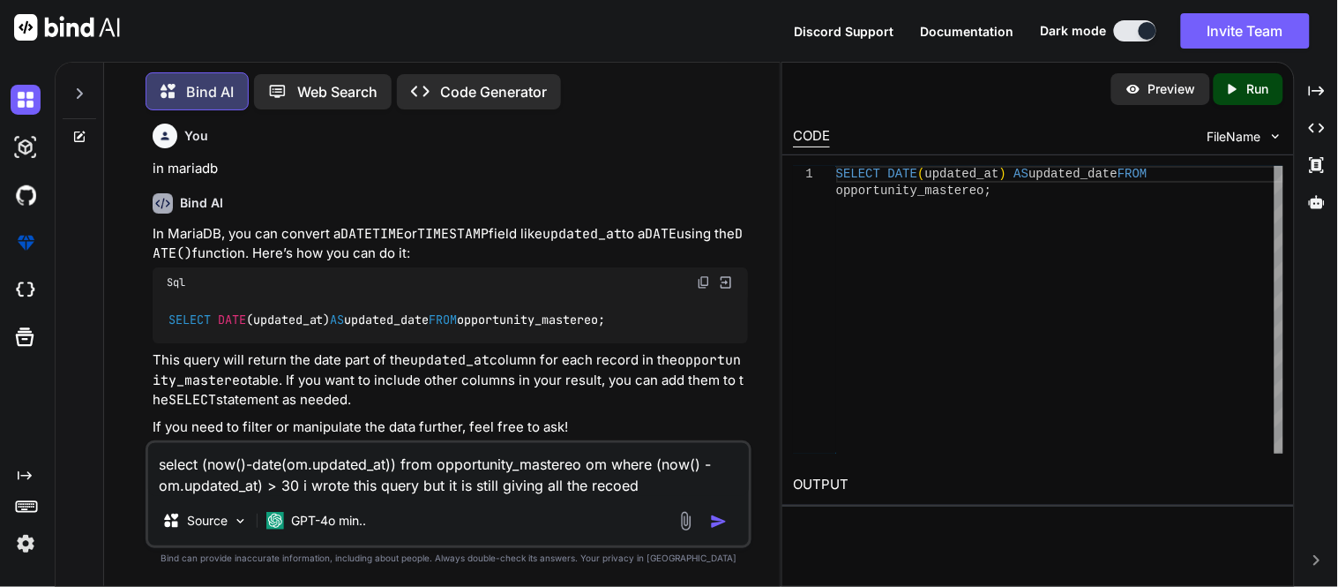
type textarea "x"
type textarea "select (now()-date(om.updated_at)) from opportunity_mastereo om where (now() - …"
type textarea "x"
type textarea "select (now()-date(om.updated_at)) from opportunity_mastereo om where (now() - …"
type textarea "x"
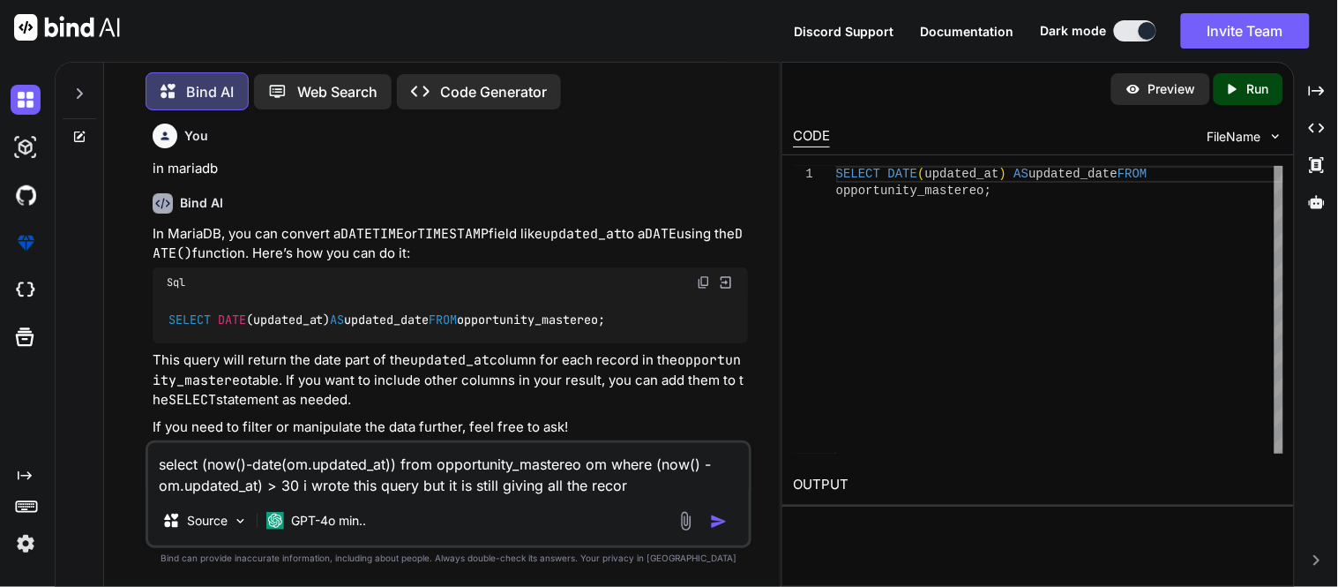
type textarea "select (now()-date(om.updated_at)) from opportunity_mastereo om where (now() - …"
type textarea "x"
type textarea "select (now()-date(om.updated_at)) from opportunity_mastereo om where (now() - …"
type textarea "x"
type textarea "select (now()-date(om.updated_at)) from opportunity_mastereo om where (now() - …"
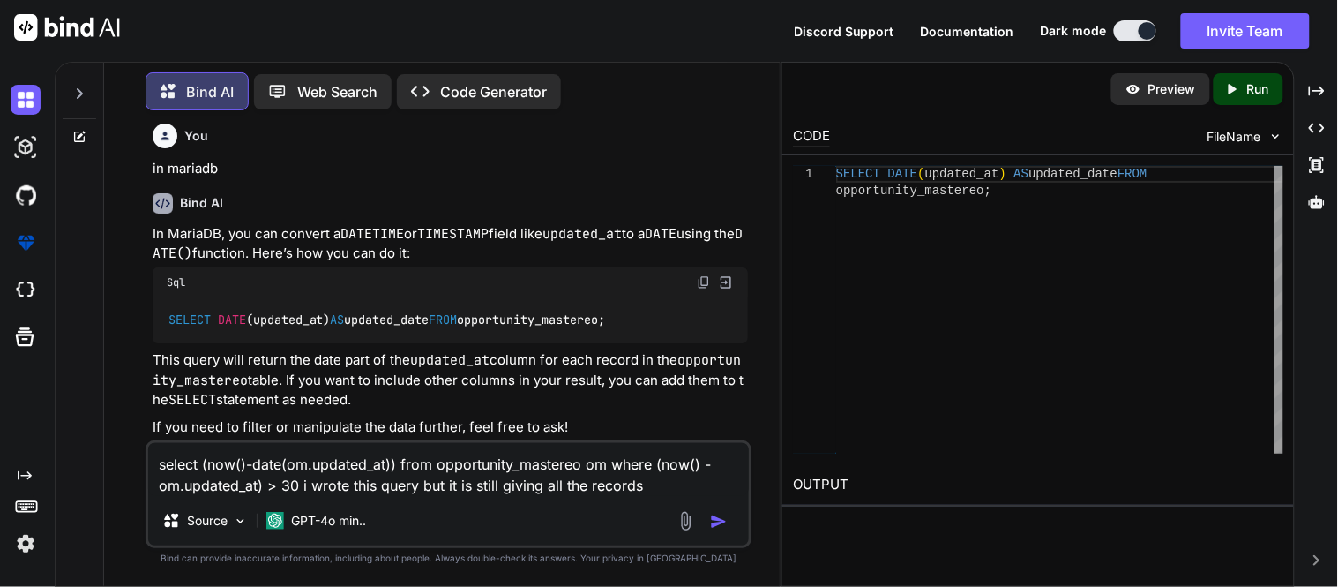
type textarea "x"
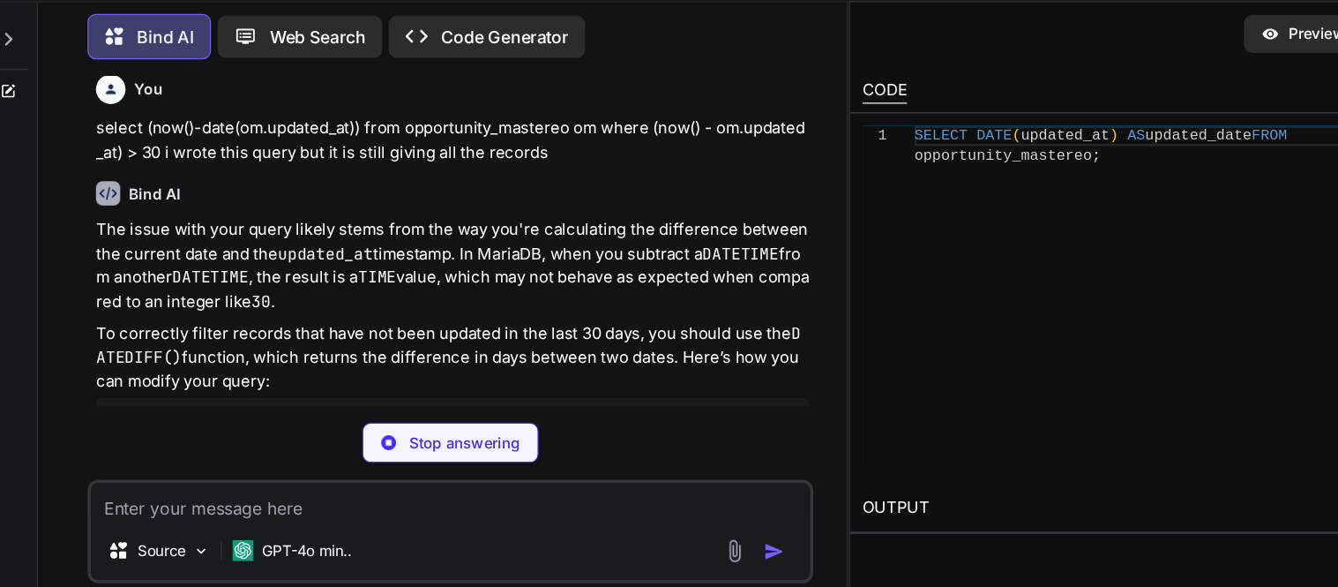
scroll to position [2039, 0]
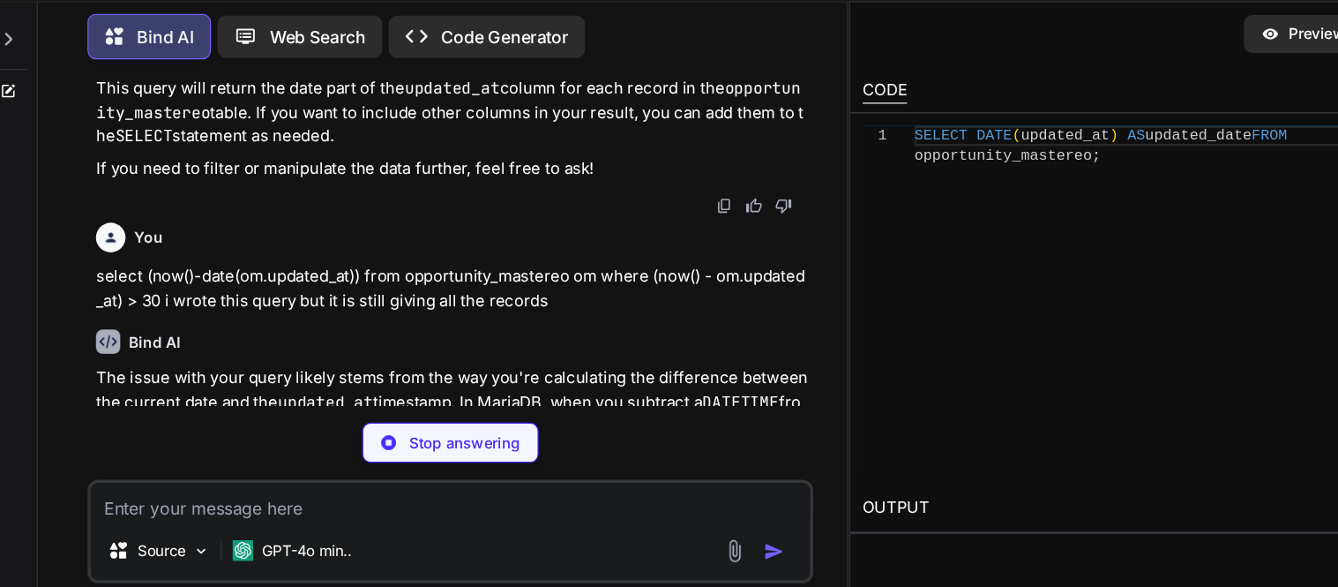
type textarea "x"
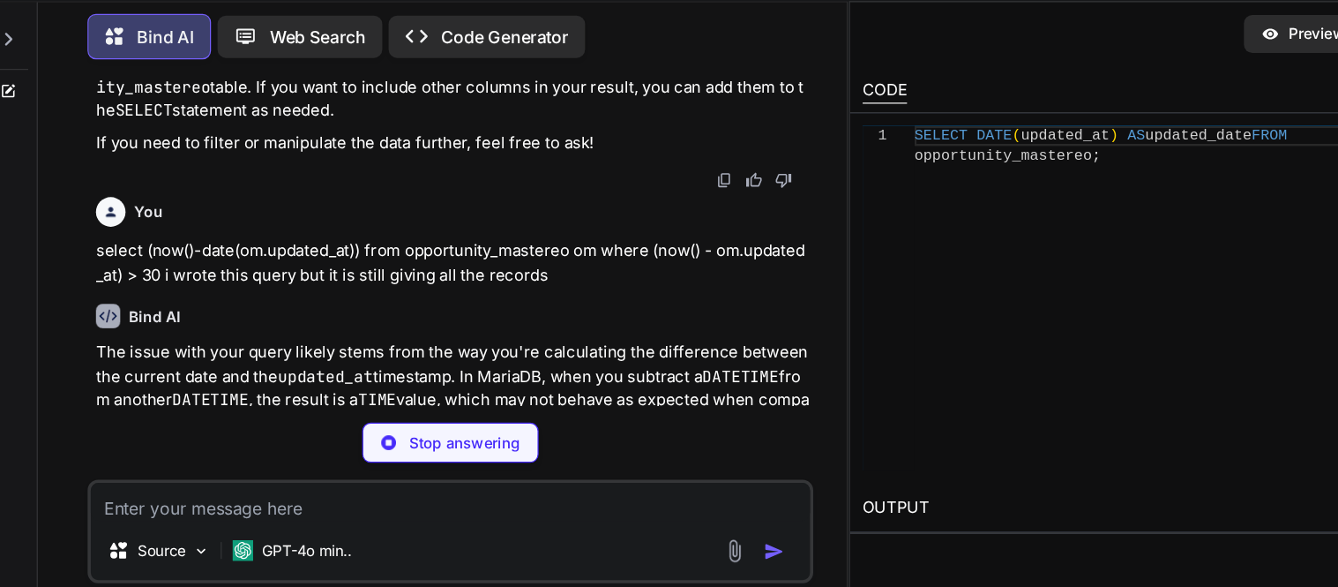
type textarea "SELECT (NOW() - DATE(om.updated_at)) AS days_difference FROM opportunity_master…"
type textarea "x"
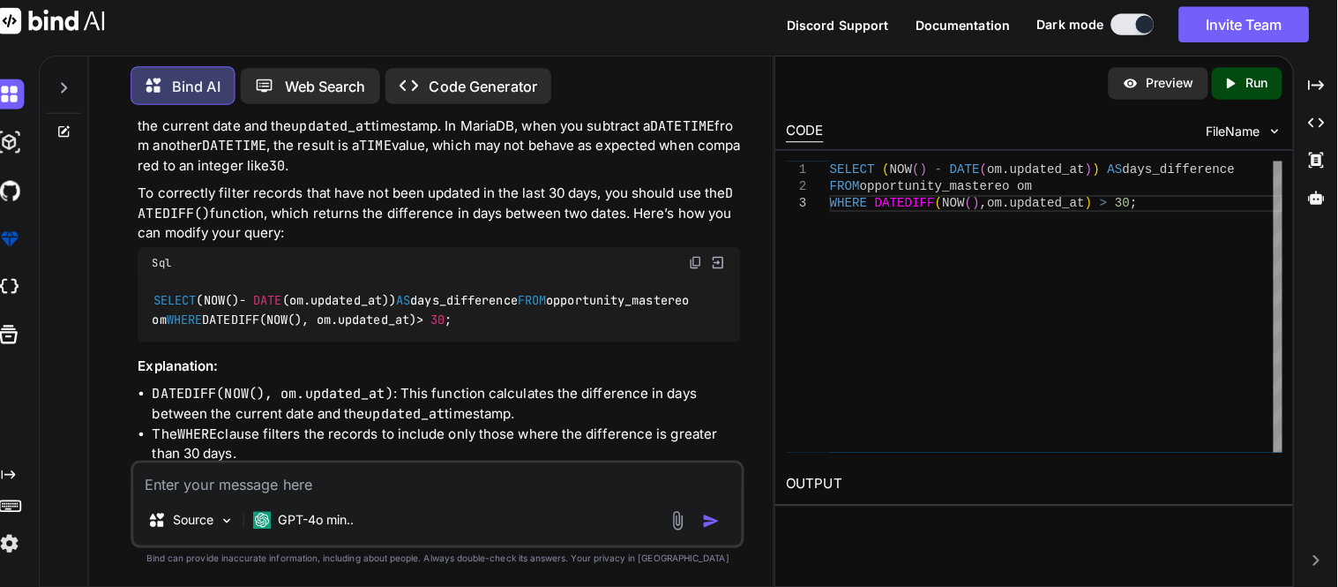
scroll to position [0, 0]
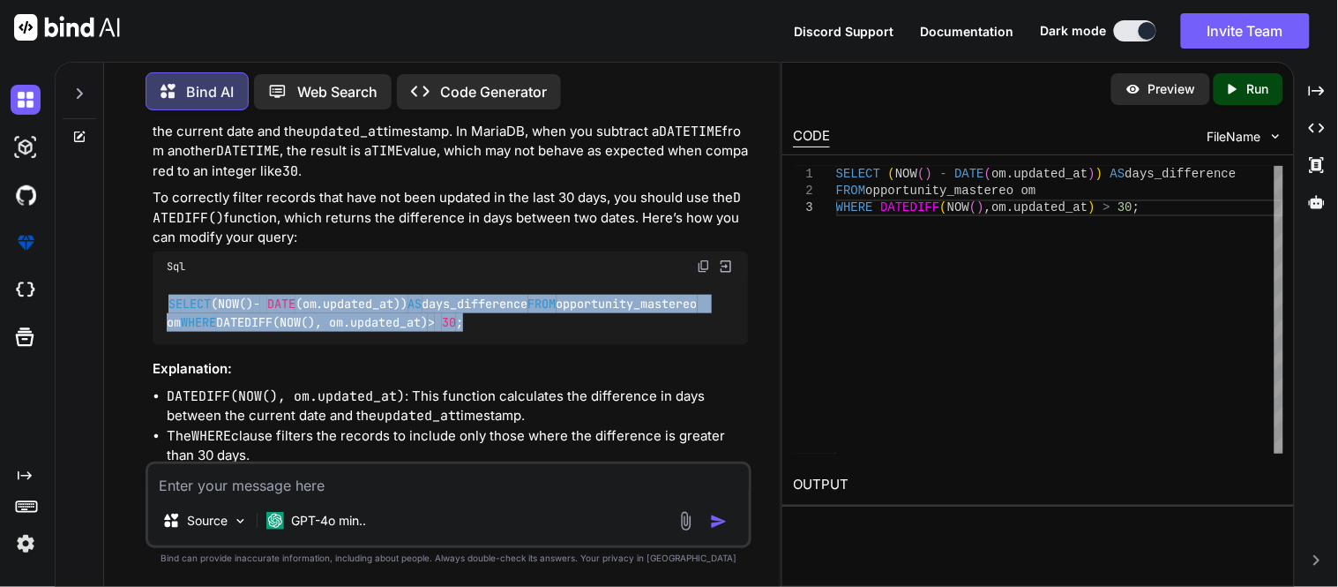
drag, startPoint x: 469, startPoint y: 336, endPoint x: 168, endPoint y: 310, distance: 301.9
click at [168, 310] on code "SELECT (NOW() - DATE (om.updated_at)) AS days_difference FROM opportunity_maste…" at bounding box center [435, 313] width 537 height 36
copy code "SELECT (NOW() - DATE (om.updated_at)) AS days_difference FROM opportunity_maste…"
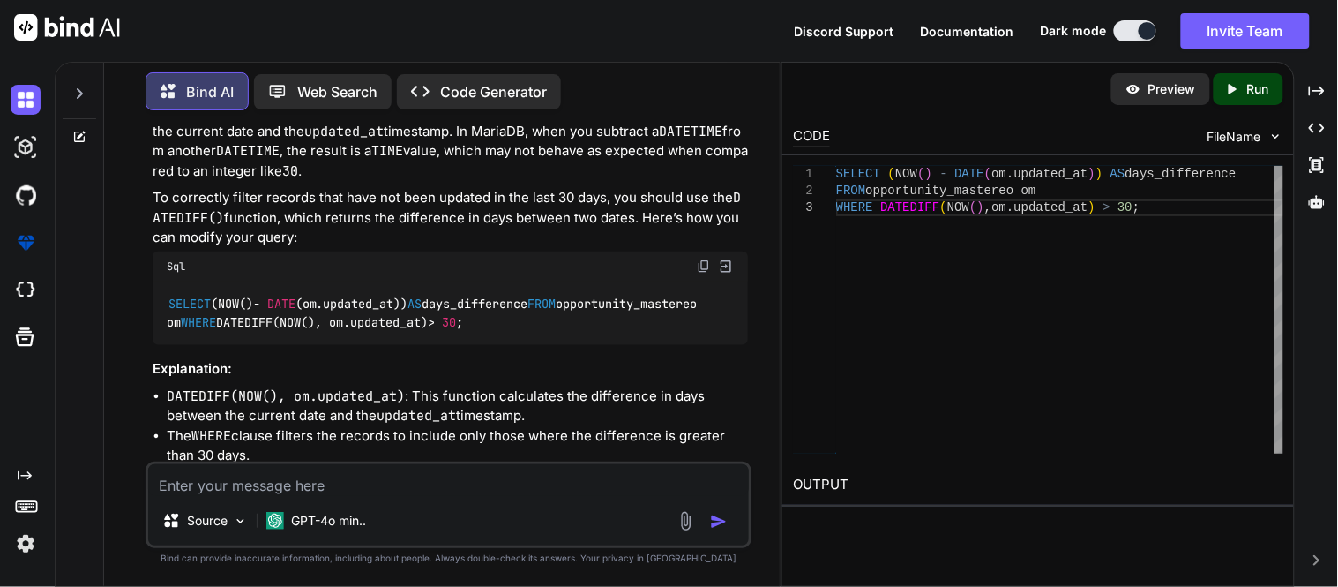
click at [306, 482] on textarea at bounding box center [448, 480] width 601 height 32
paste textarea "20250994902238"
type textarea "20250994902238"
type textarea "x"
type textarea "t20250994902238"
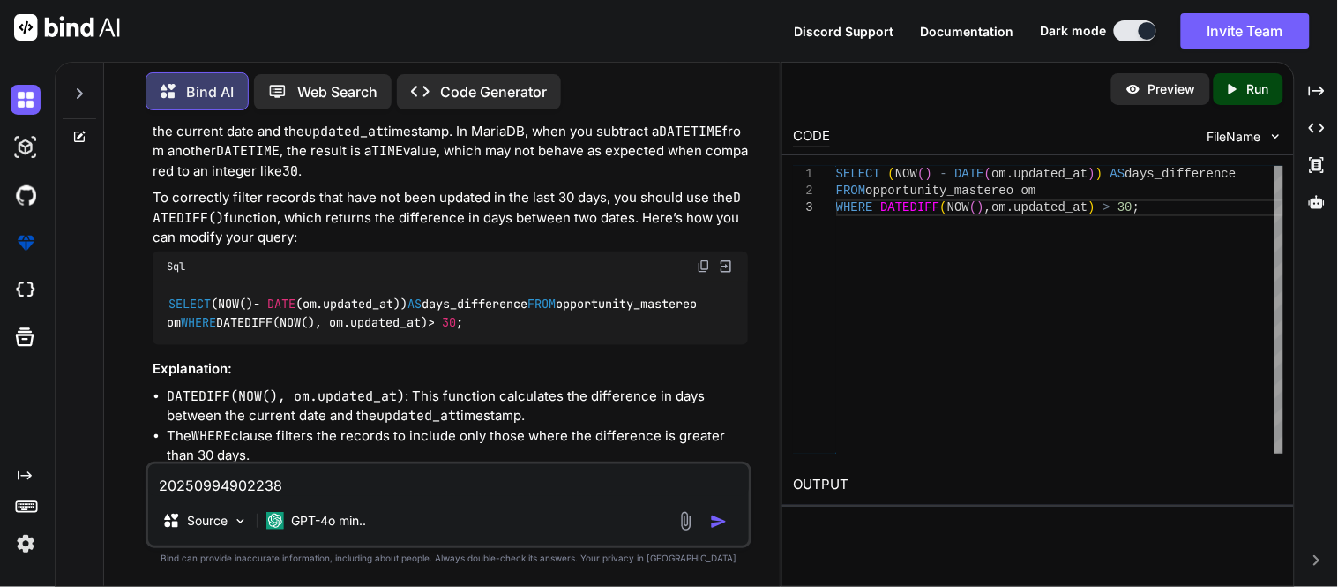
type textarea "x"
type textarea "th20250994902238"
type textarea "x"
type textarea "t20250994902238"
type textarea "x"
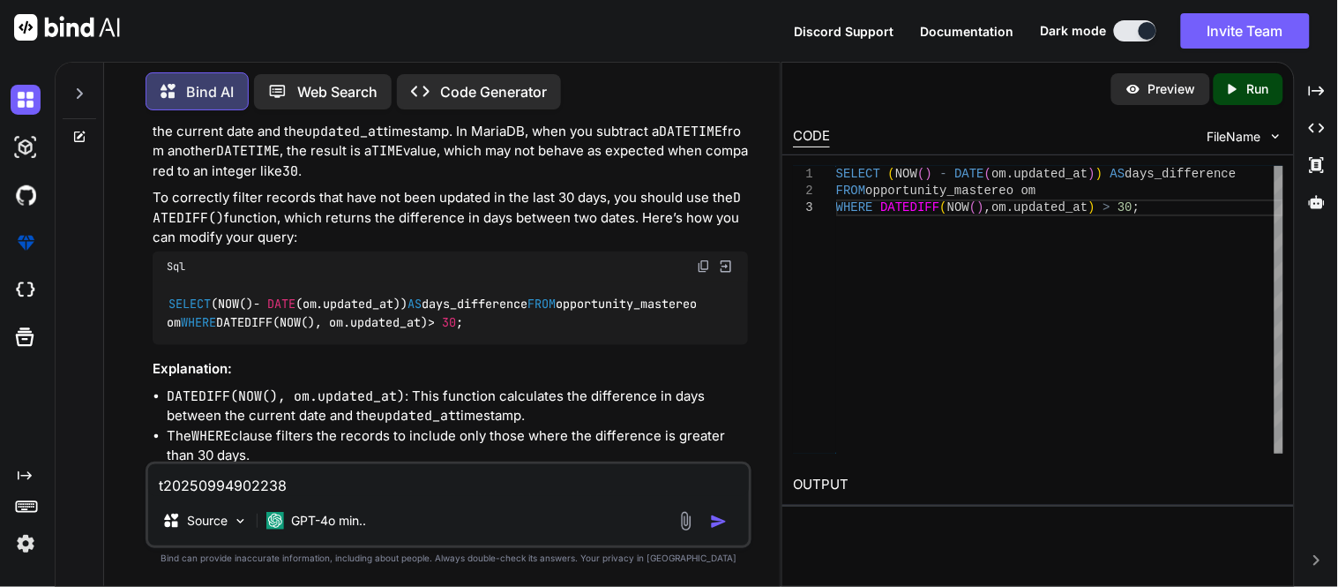
type textarea "ti20250994902238"
type textarea "x"
type textarea "t20250994902238"
type textarea "x"
type textarea "20250994902238"
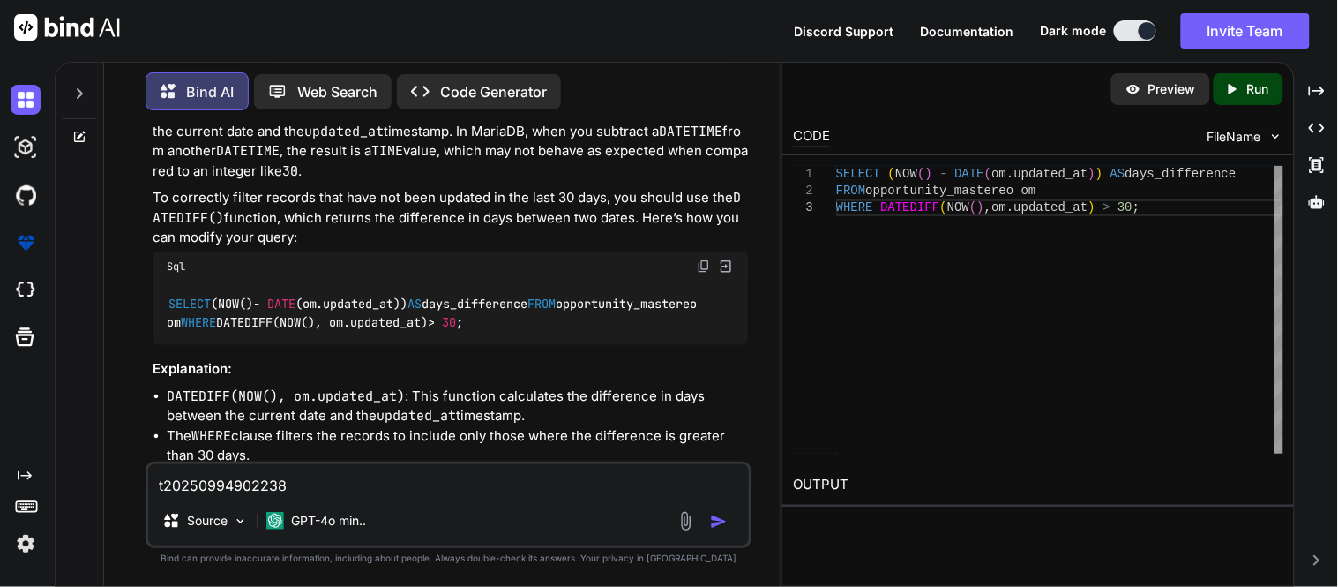
type textarea "x"
type textarea "i20250994902238"
type textarea "x"
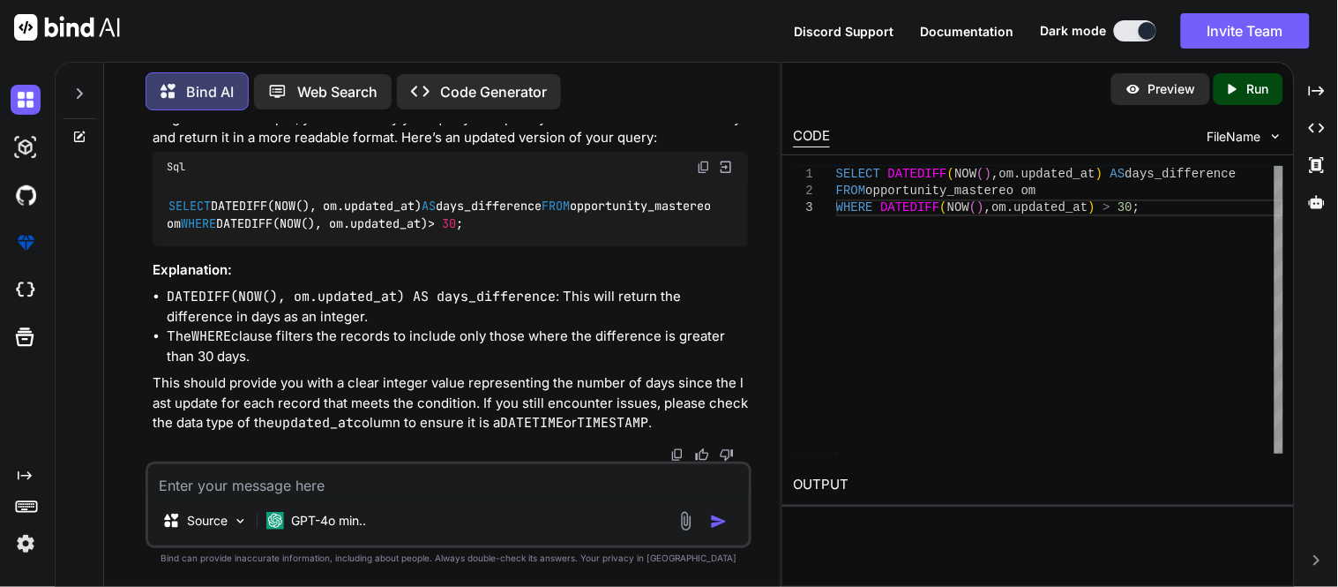
scroll to position [2781, 0]
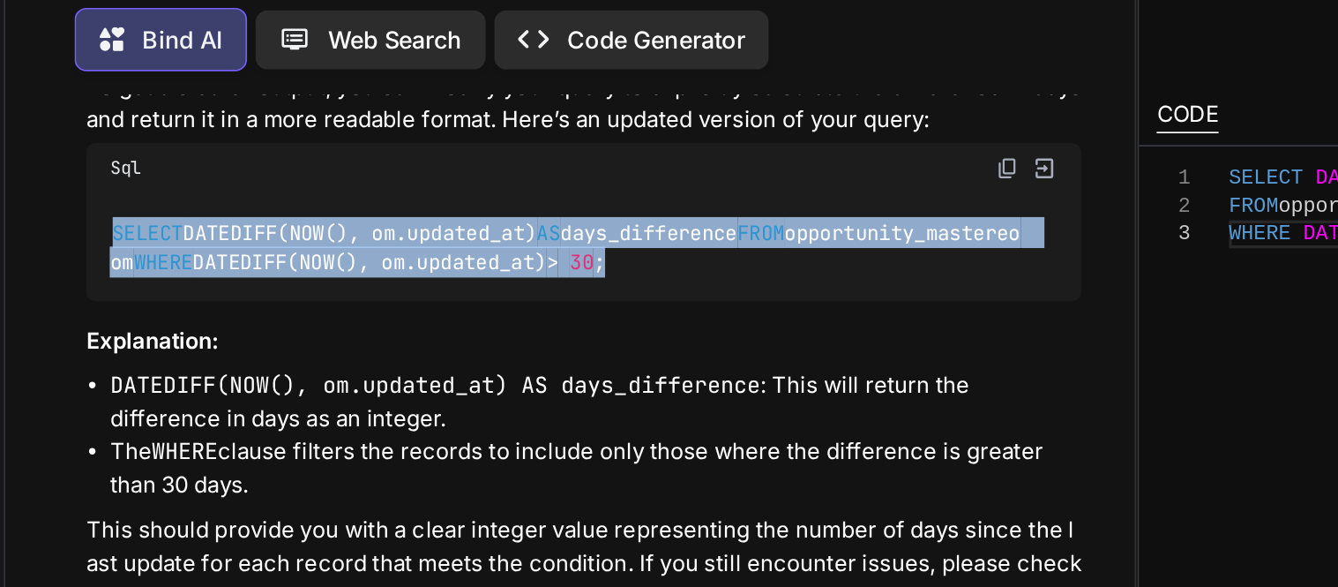
drag, startPoint x: 483, startPoint y: 260, endPoint x: 144, endPoint y: 229, distance: 341.0
click at [144, 229] on div "You select [DOMAIN_NAME] from opportunity_mastereo om where ([PERSON_NAME]() - …" at bounding box center [449, 354] width 662 height 461
copy code "SELECT DATEDIFF(NOW(), om.updated_at) AS days_difference FROM opportunity_maste…"
click at [144, 229] on div "You select [DOMAIN_NAME] from opportunity_mastereo om where ([PERSON_NAME]() - …" at bounding box center [449, 354] width 662 height 461
